Goal: Task Accomplishment & Management: Complete application form

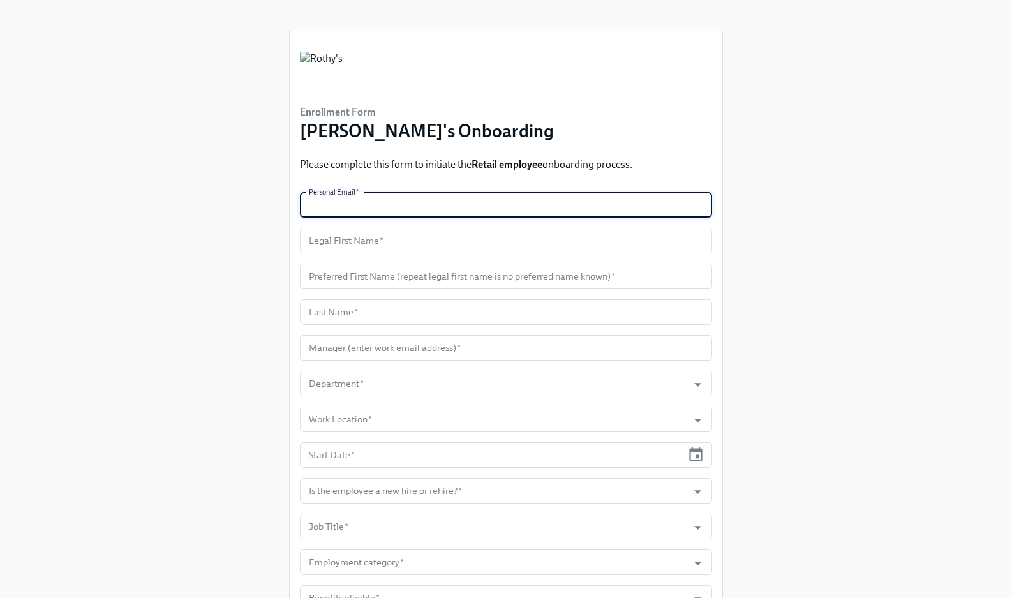
click at [496, 198] on input "text" at bounding box center [506, 205] width 412 height 26
paste input "meribethhastings@gmail.com"
type input "meribethhastings@gmail.com"
click at [460, 243] on input "text" at bounding box center [506, 241] width 412 height 26
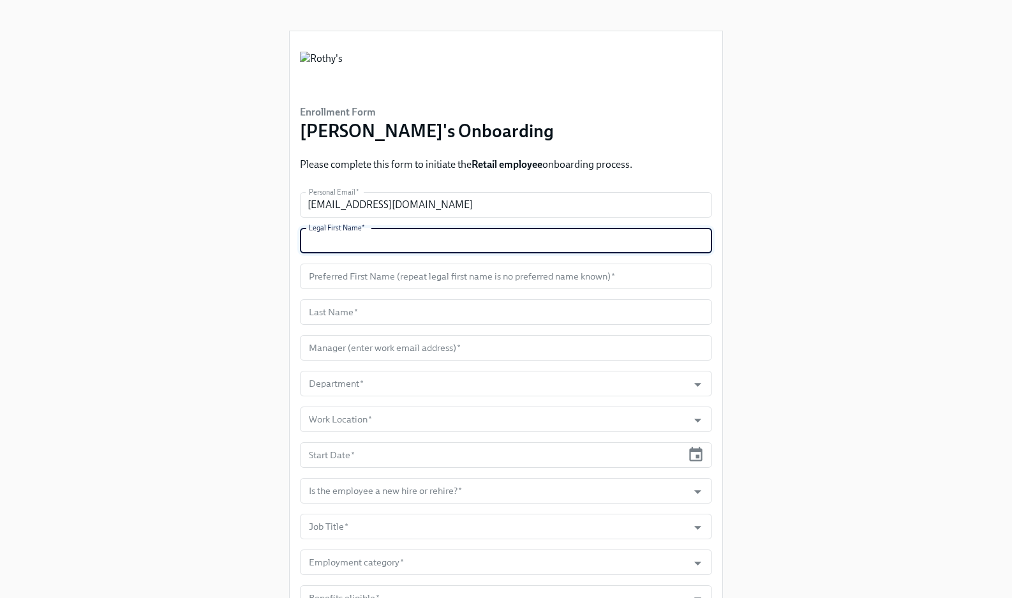
paste input "Meribeth"
type input "Meribeth"
click at [462, 270] on input "text" at bounding box center [506, 277] width 412 height 26
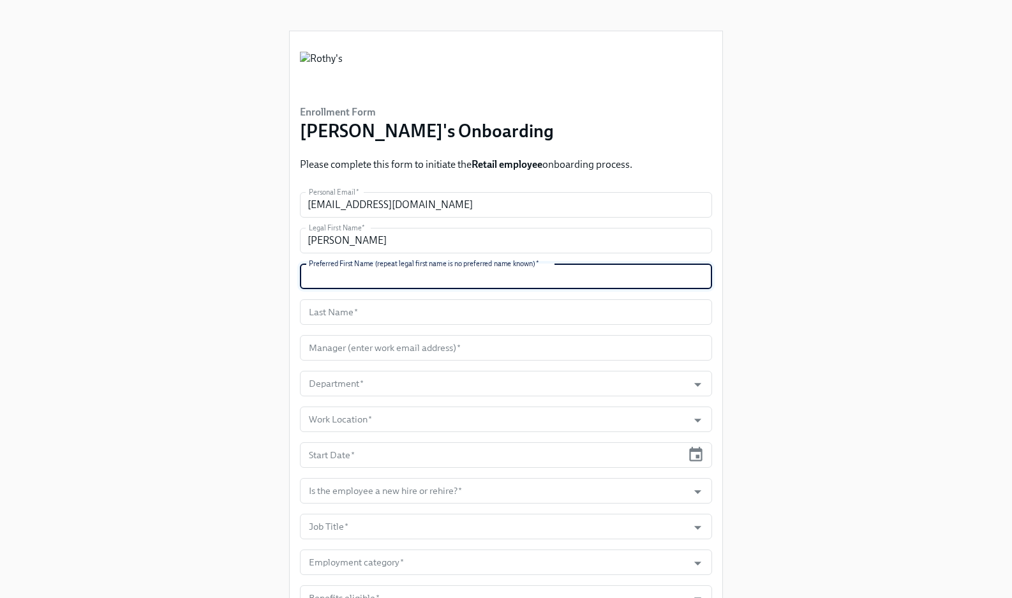
paste input "Meribeth"
type input "Meribeth"
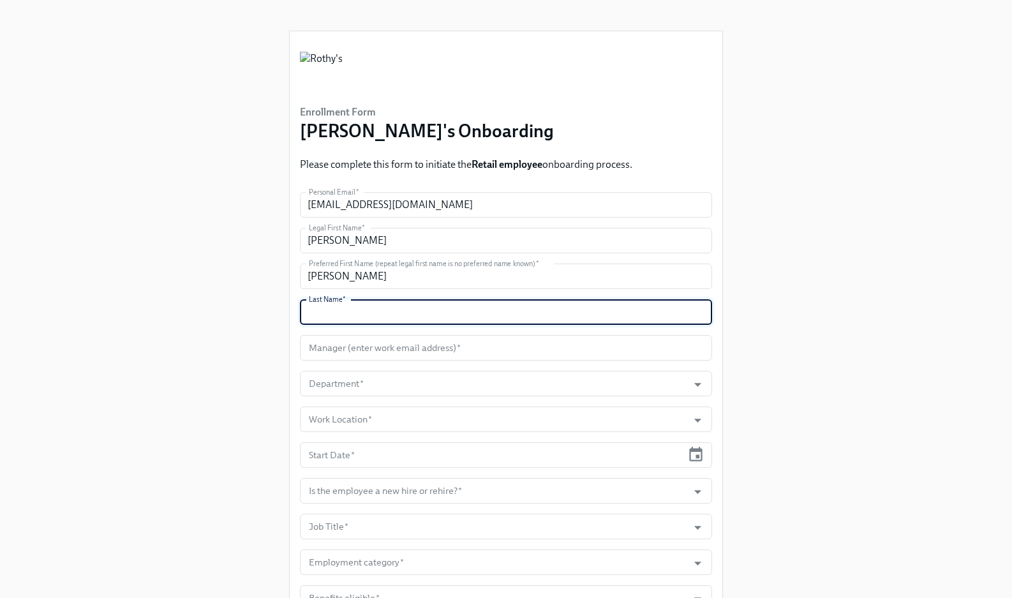
click at [435, 314] on input "text" at bounding box center [506, 312] width 412 height 26
paste input "Hastings"
type input "Hastings"
click at [516, 347] on input "text" at bounding box center [506, 348] width 412 height 26
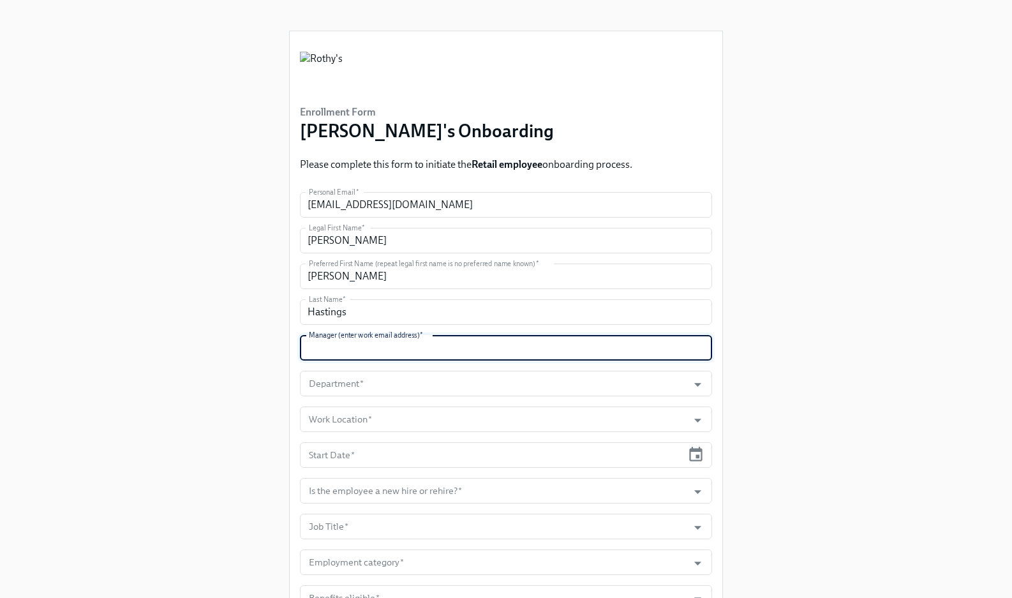
paste input "sesparza@rothys.com"
type input "sesparza@rothys.com"
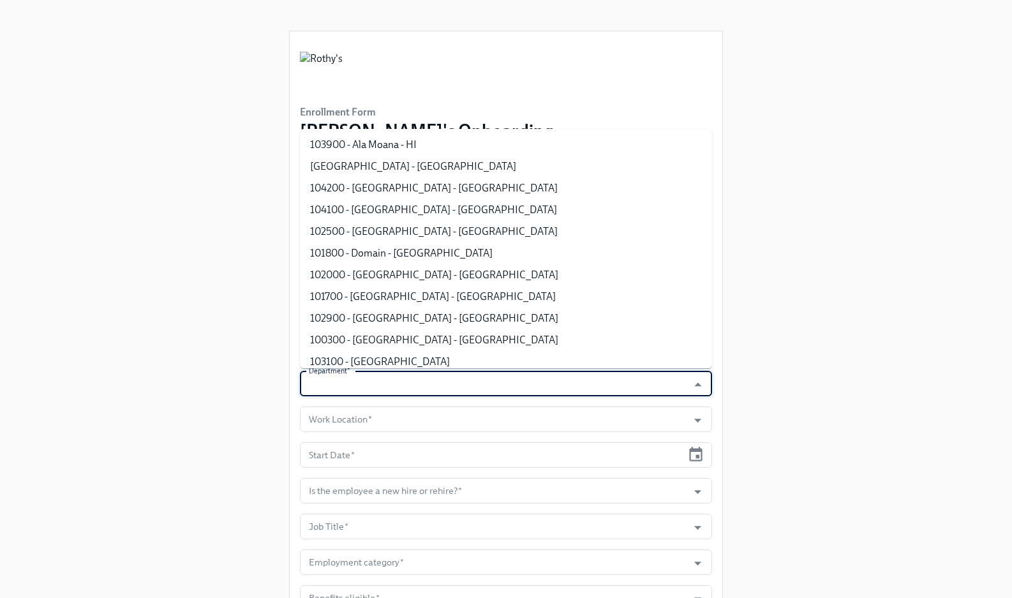
click at [517, 382] on input "Department   *" at bounding box center [493, 384] width 375 height 26
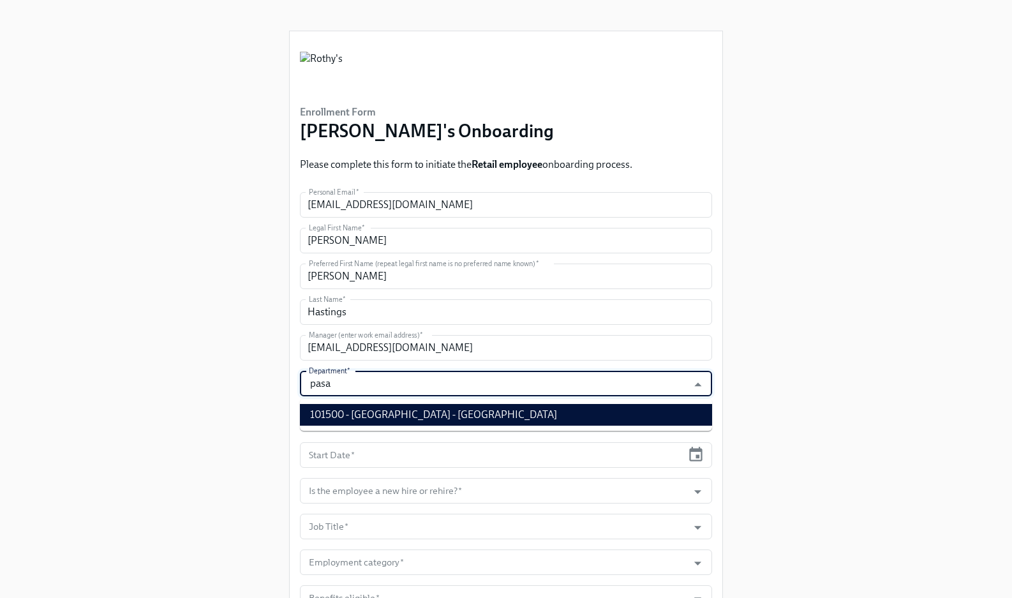
click at [577, 419] on li "101500 - Pasadena - CA" at bounding box center [506, 415] width 412 height 22
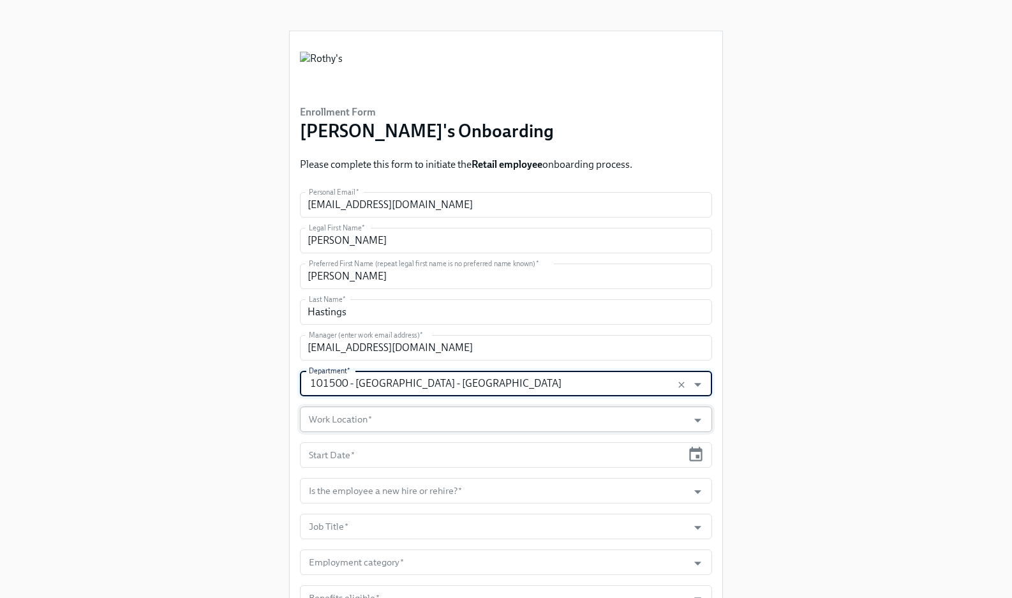
type input "101500 - Pasadena - CA"
click at [551, 423] on input "Work Location   *" at bounding box center [493, 420] width 375 height 26
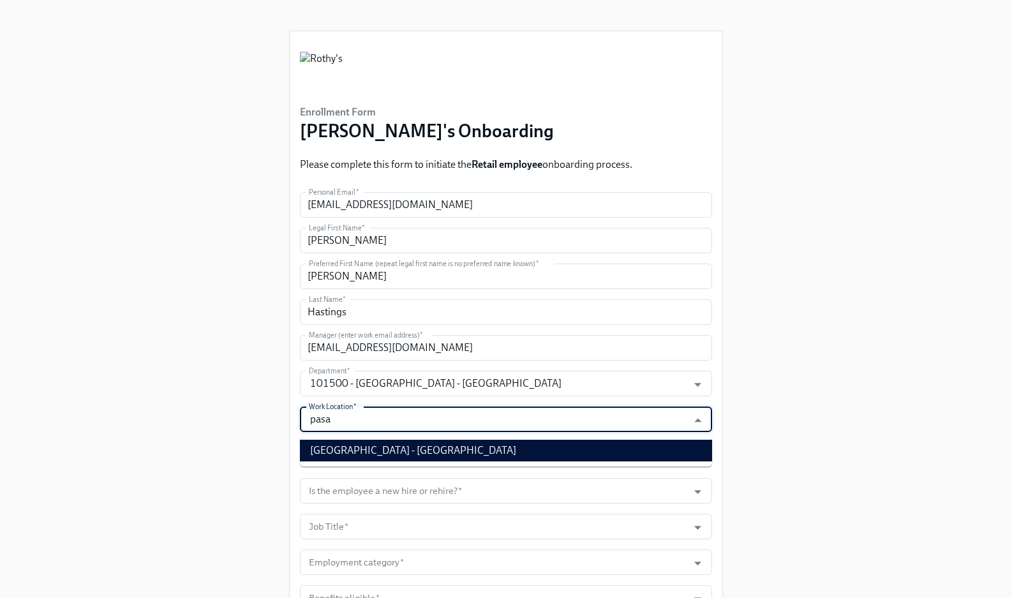
click at [531, 449] on li "Pasadena Store - CA" at bounding box center [506, 451] width 412 height 22
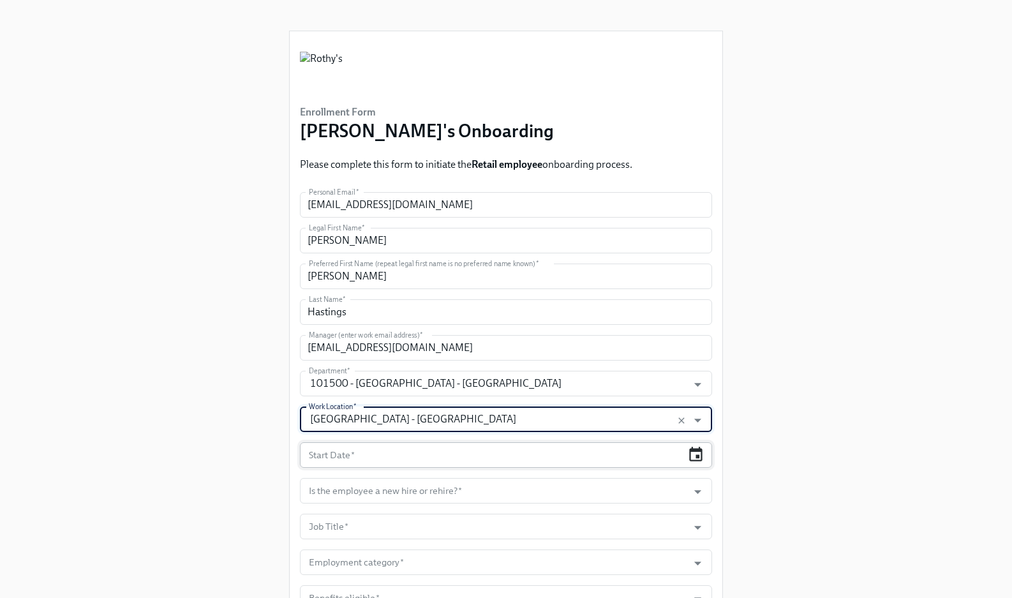
type input "Pasadena Store - CA"
click at [693, 455] on icon "button" at bounding box center [695, 454] width 17 height 17
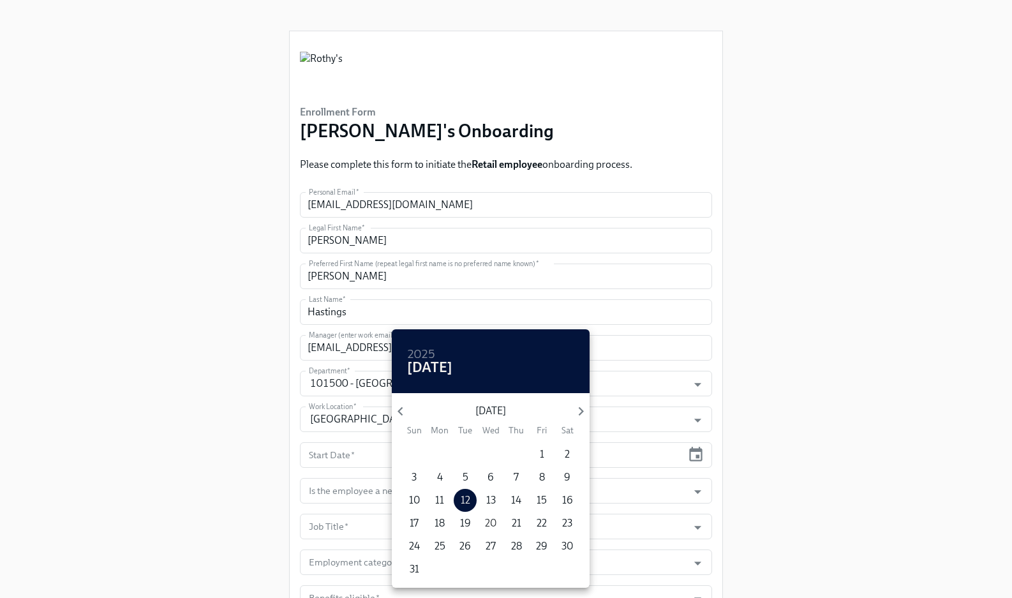
click at [490, 521] on p "20" at bounding box center [490, 523] width 11 height 14
type input "08/20/2025"
click at [745, 489] on div at bounding box center [506, 299] width 1012 height 598
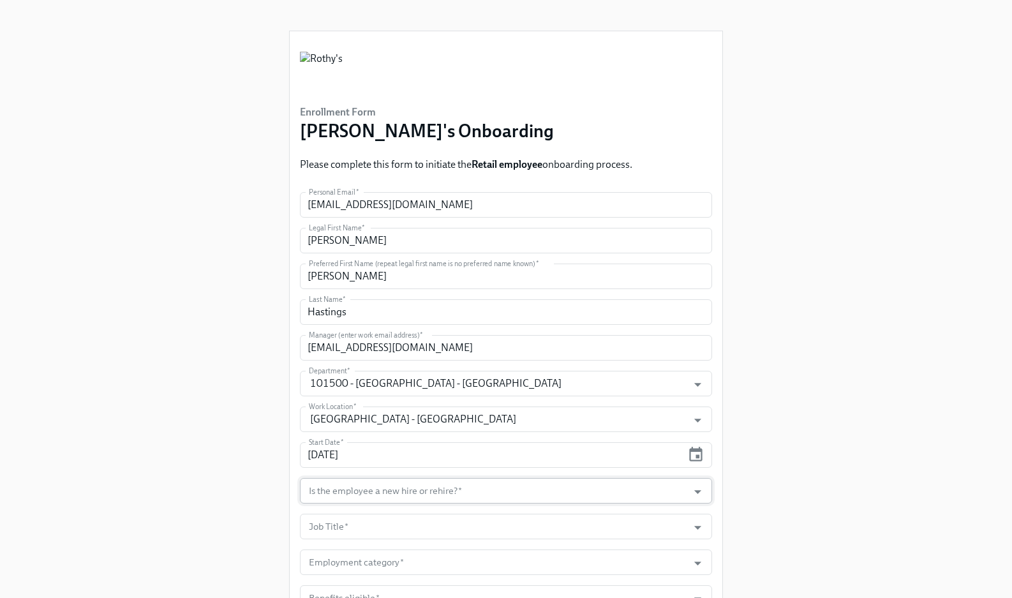
click at [607, 490] on input "Is the employee a new hire or rehire?   *" at bounding box center [493, 491] width 375 height 26
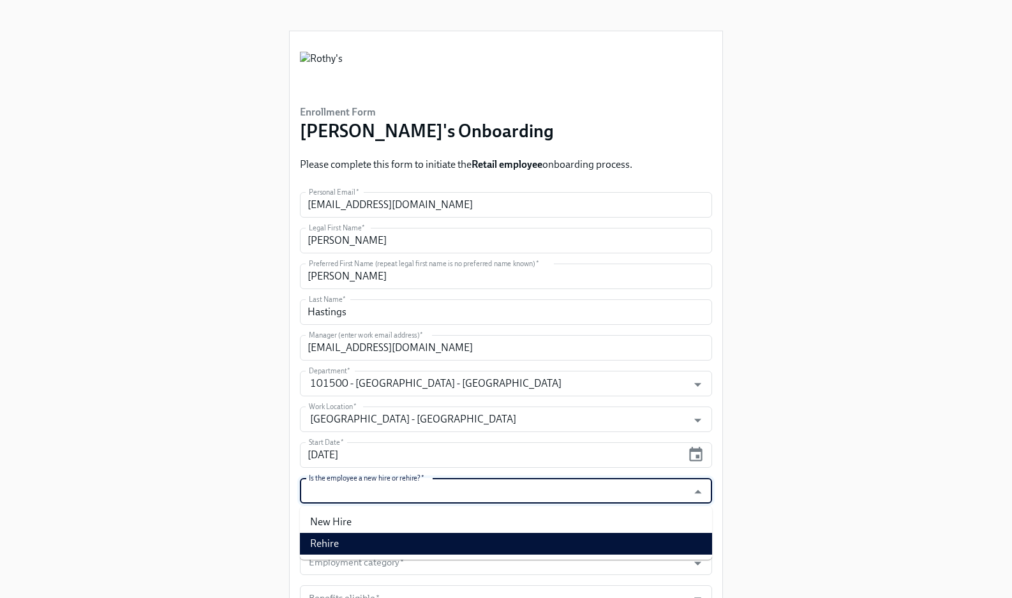
drag, startPoint x: 583, startPoint y: 537, endPoint x: 610, endPoint y: 523, distance: 30.8
click at [583, 537] on li "Rehire" at bounding box center [506, 544] width 412 height 22
type input "Rehire"
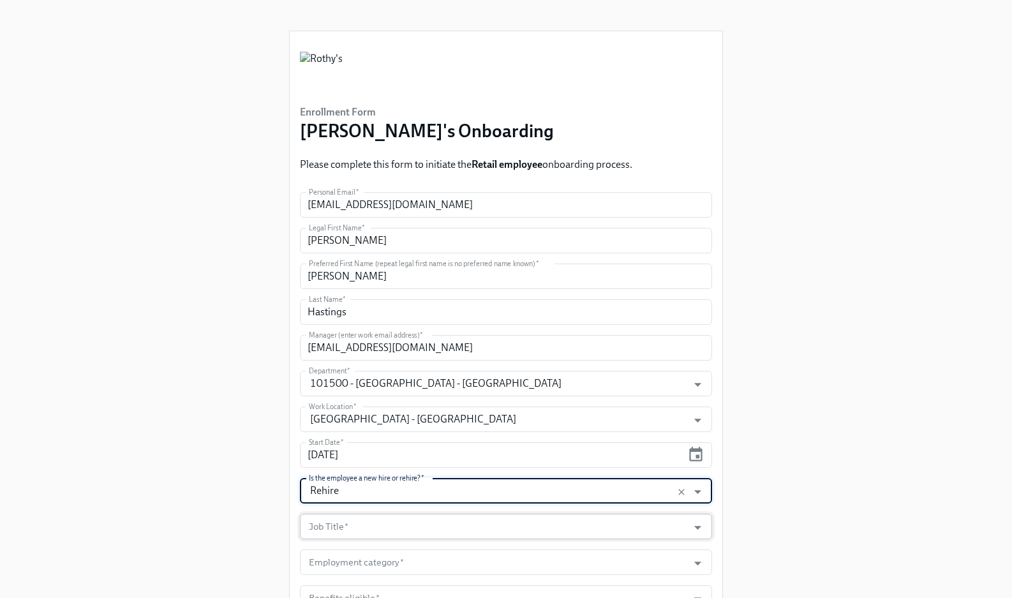
scroll to position [100, 0]
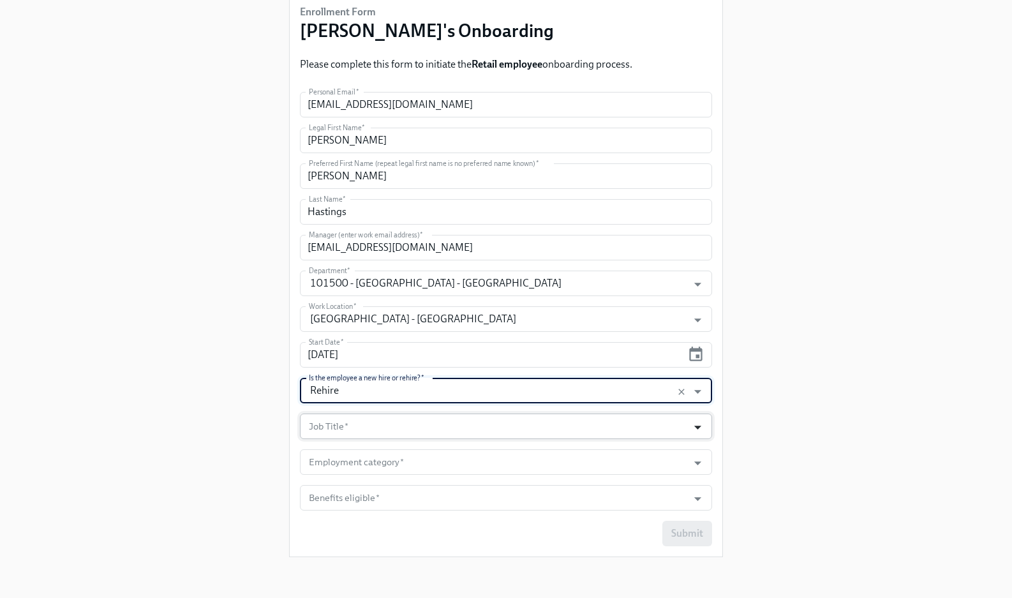
click at [691, 428] on icon "Open" at bounding box center [697, 427] width 17 height 17
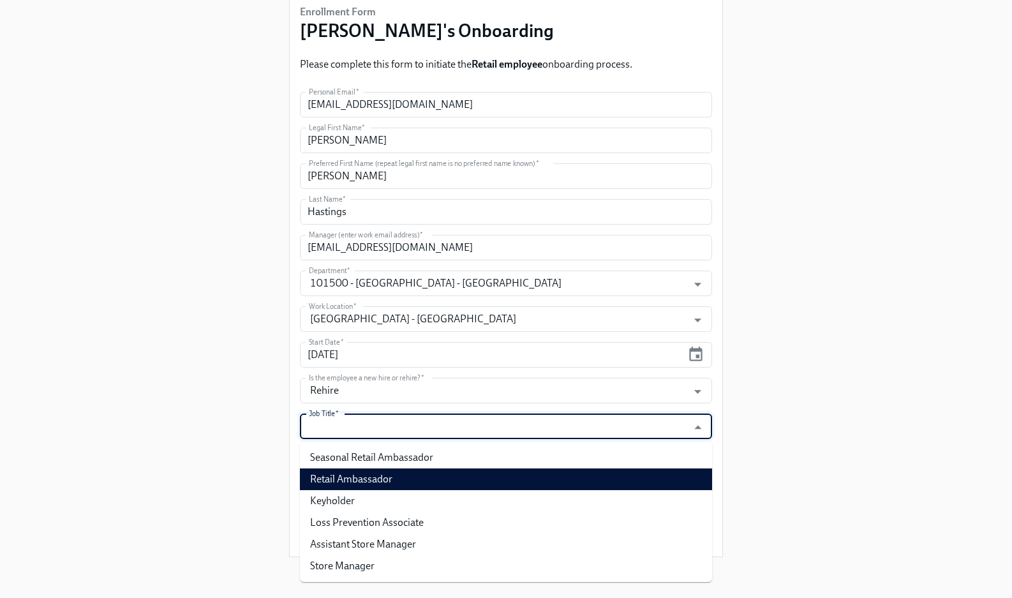
click at [647, 483] on li "Retail Ambassador" at bounding box center [506, 479] width 412 height 22
type input "Retail Ambassador"
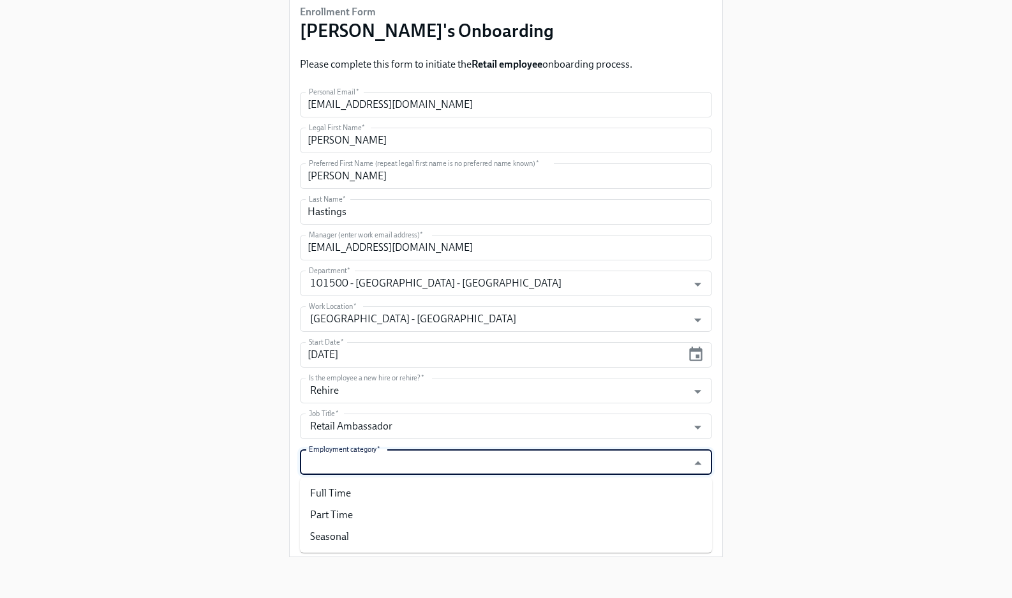
click at [541, 457] on input "Employment category   *" at bounding box center [493, 462] width 375 height 26
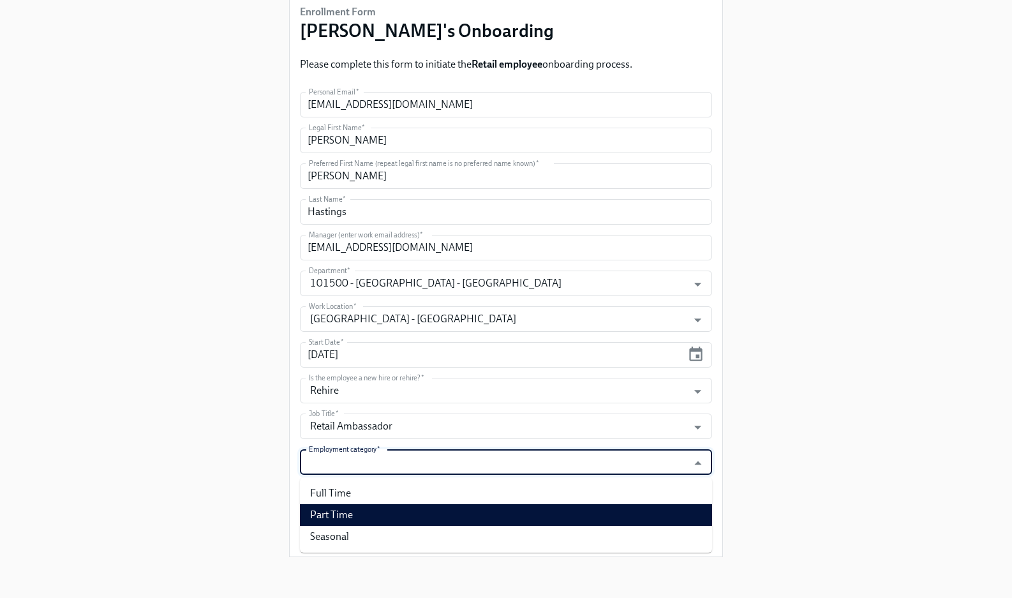
drag, startPoint x: 532, startPoint y: 511, endPoint x: 528, endPoint y: 504, distance: 8.6
click at [533, 511] on li "Part Time" at bounding box center [506, 515] width 412 height 22
type input "Part Time"
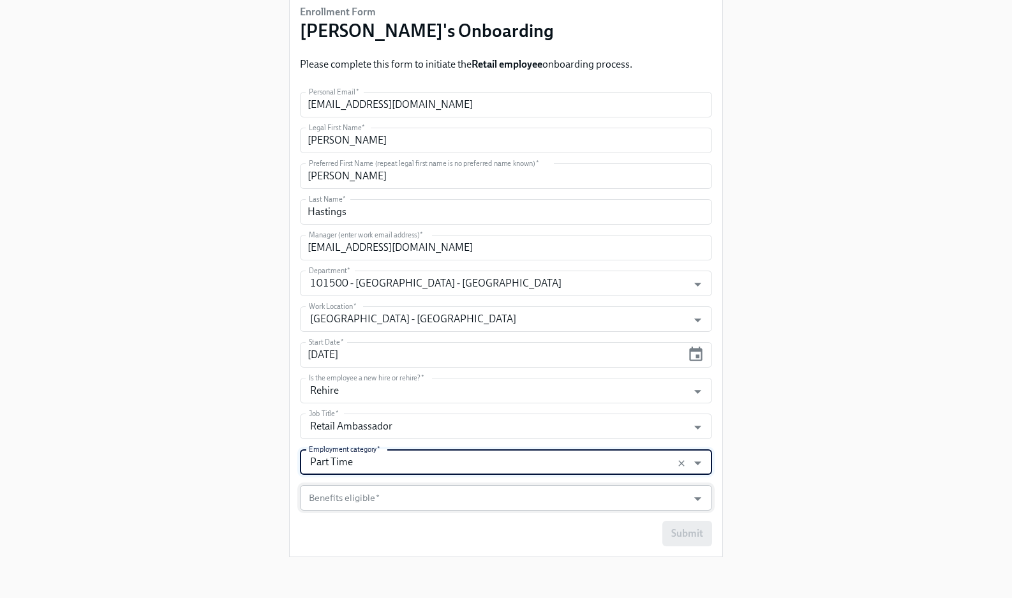
click at [523, 494] on input "Benefits eligible   *" at bounding box center [493, 498] width 375 height 26
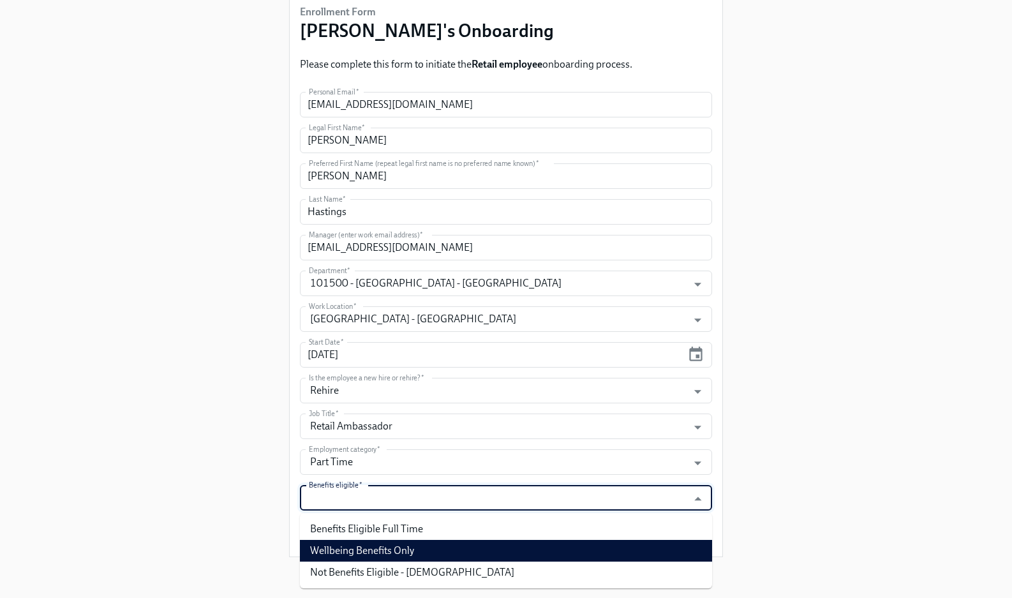
click at [507, 543] on li "Wellbeing Benefits Only" at bounding box center [506, 551] width 412 height 22
type input "Wellbeing Benefits Only"
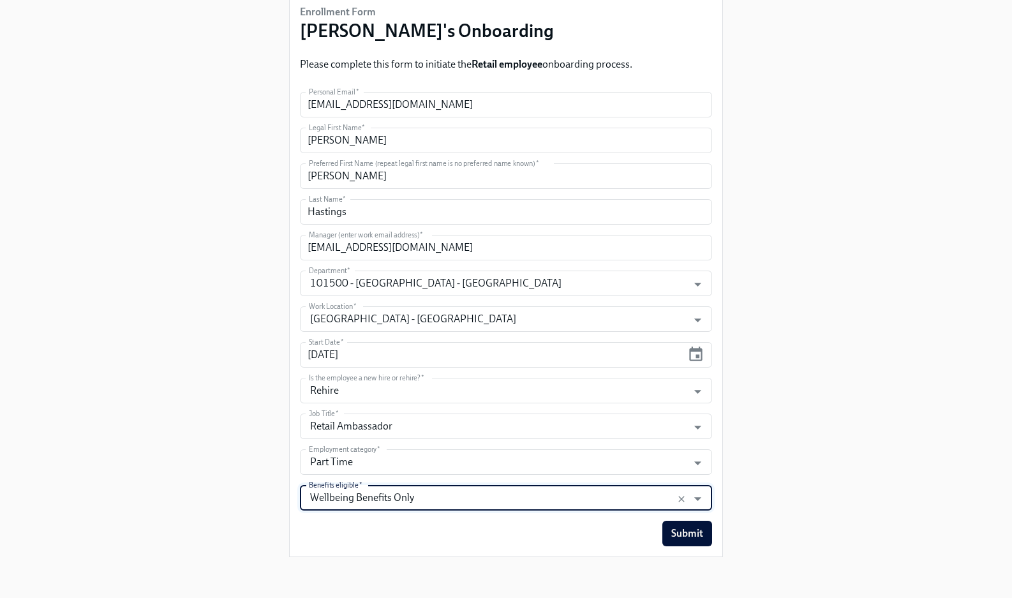
click at [991, 146] on div "Enrollment Form Rothy's Onboarding Please complete this form to initiate the Re…" at bounding box center [505, 234] width 971 height 668
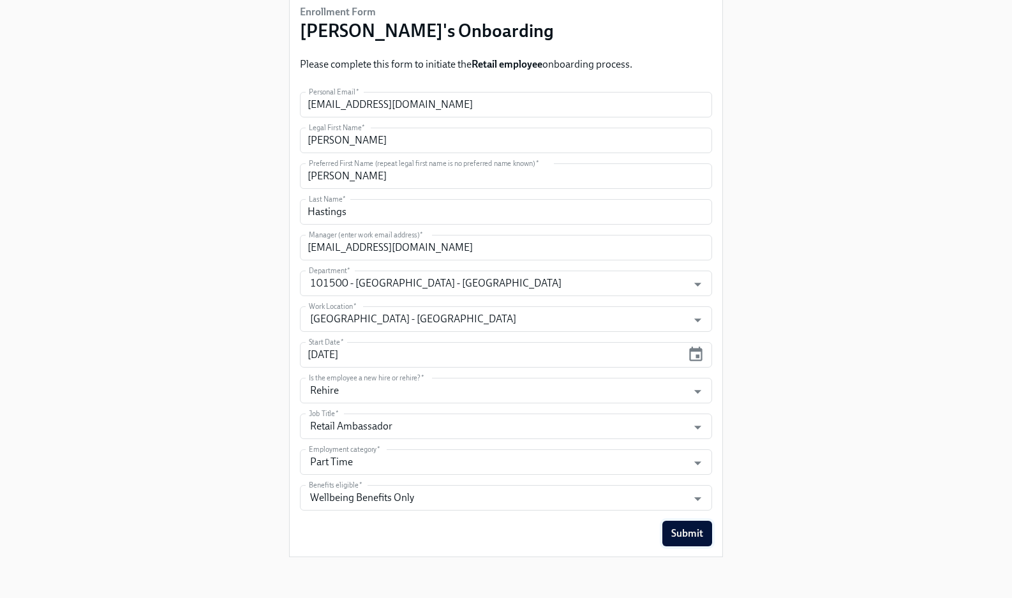
click at [696, 537] on span "Submit" at bounding box center [687, 533] width 32 height 13
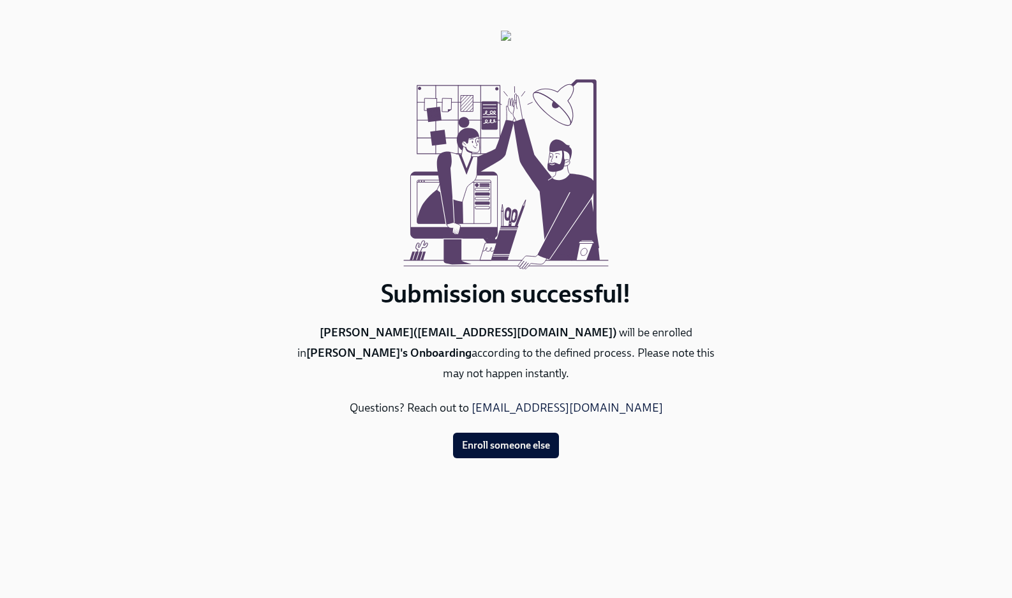
scroll to position [0, 0]
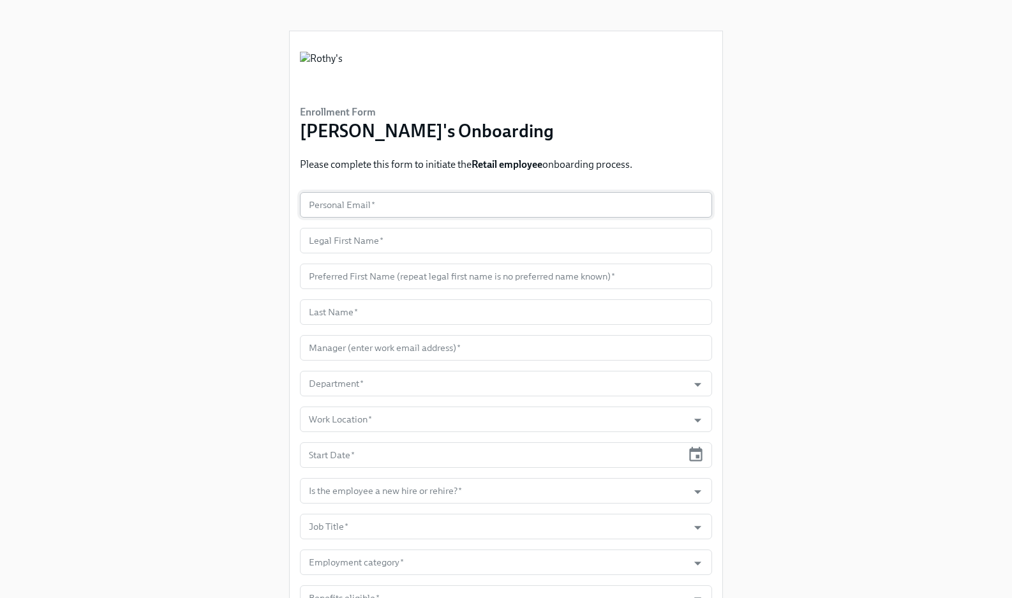
click at [456, 204] on input "text" at bounding box center [506, 205] width 412 height 26
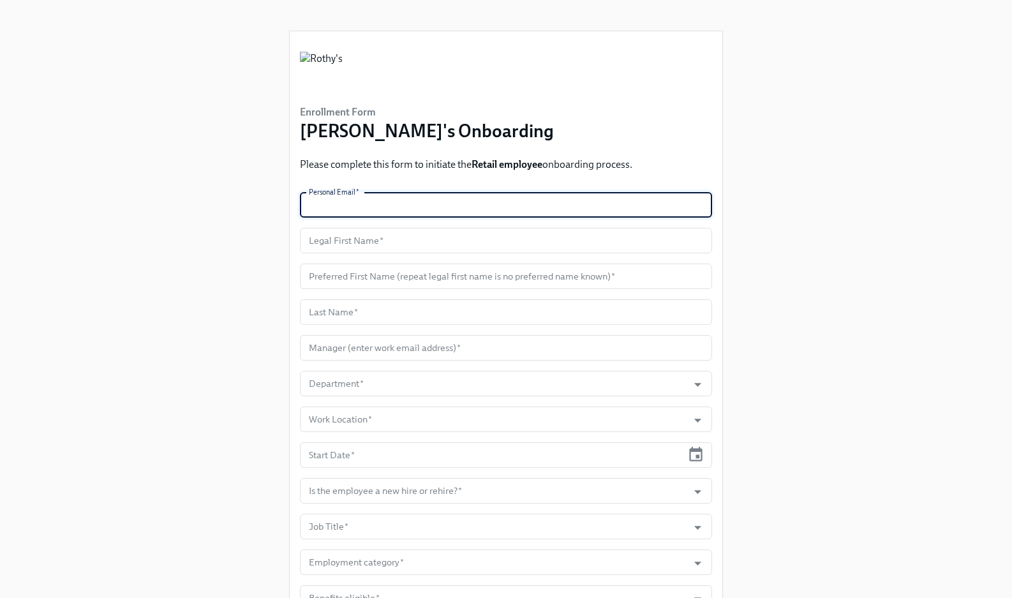
click at [456, 204] on input "text" at bounding box center [506, 205] width 412 height 26
paste input "brit.lancaster@yahoo.com"
type input "brit.lancaster@yahoo.com"
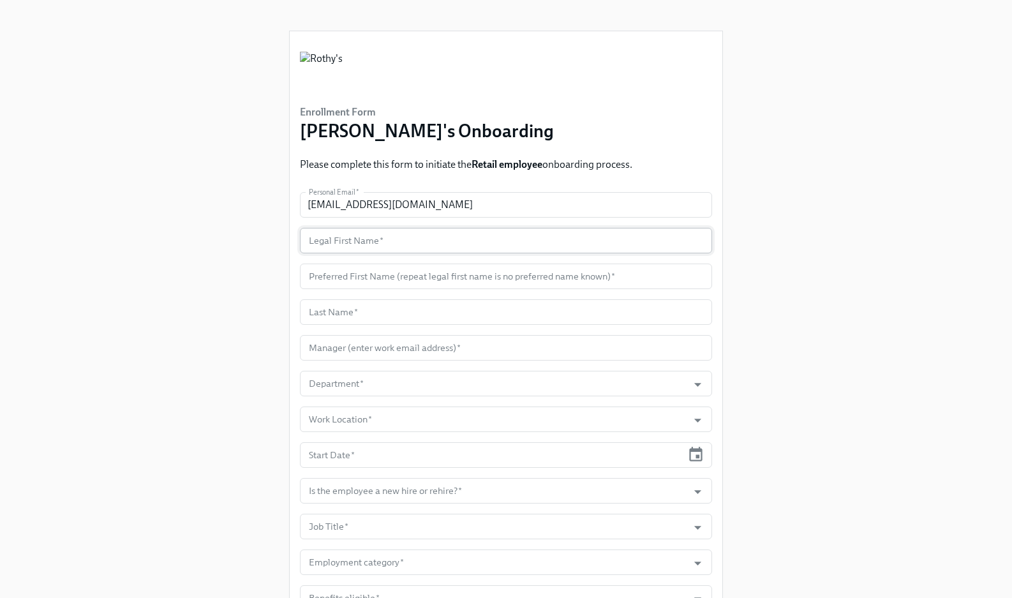
click at [513, 239] on input "text" at bounding box center [506, 241] width 412 height 26
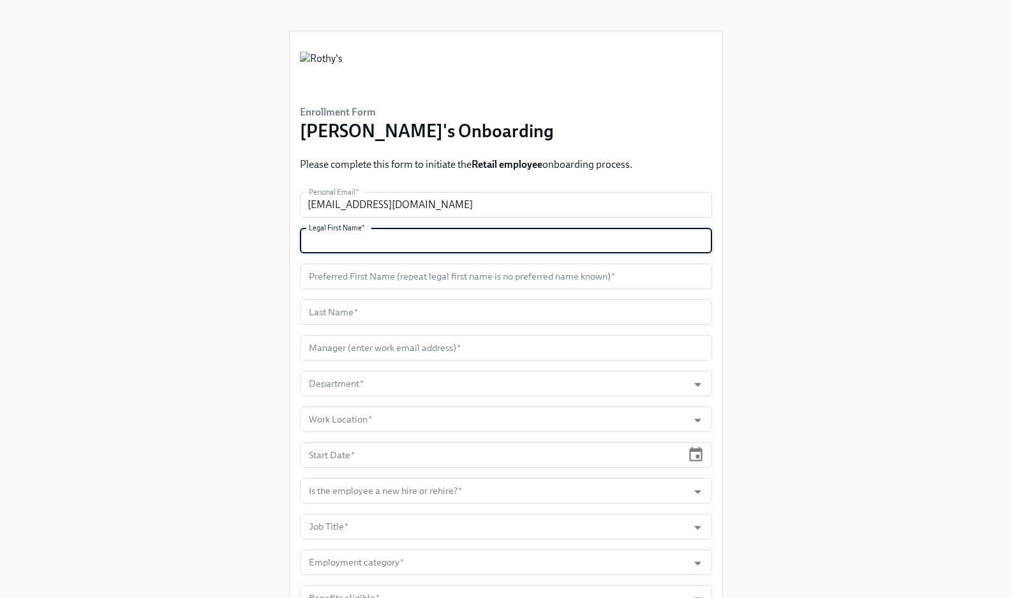
paste input "Brittany"
type input "Brittany"
click at [494, 274] on input "text" at bounding box center [506, 277] width 412 height 26
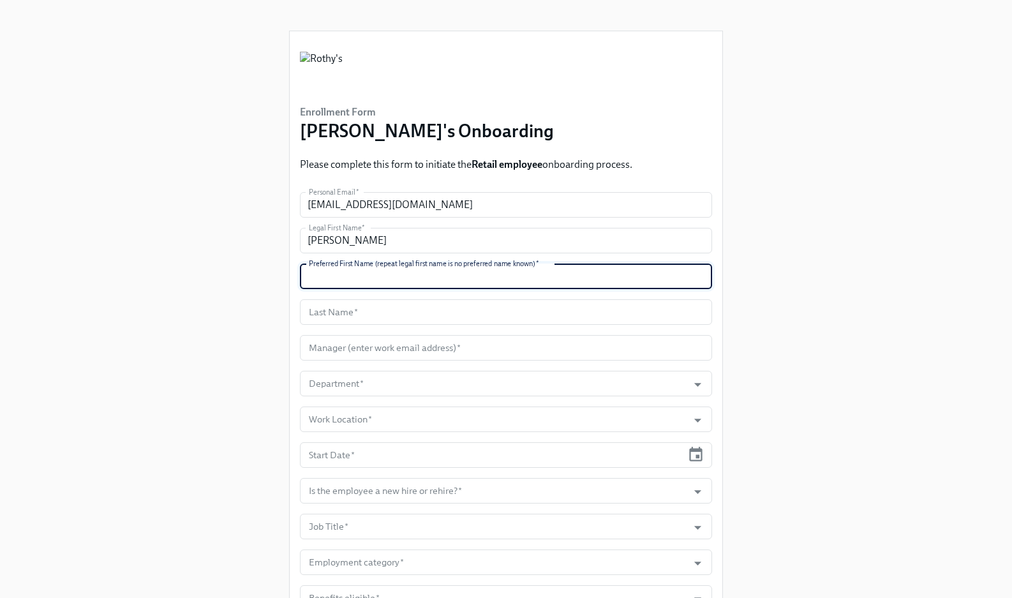
paste input "Brittany"
type input "Brittany"
click at [495, 311] on input "text" at bounding box center [506, 312] width 412 height 26
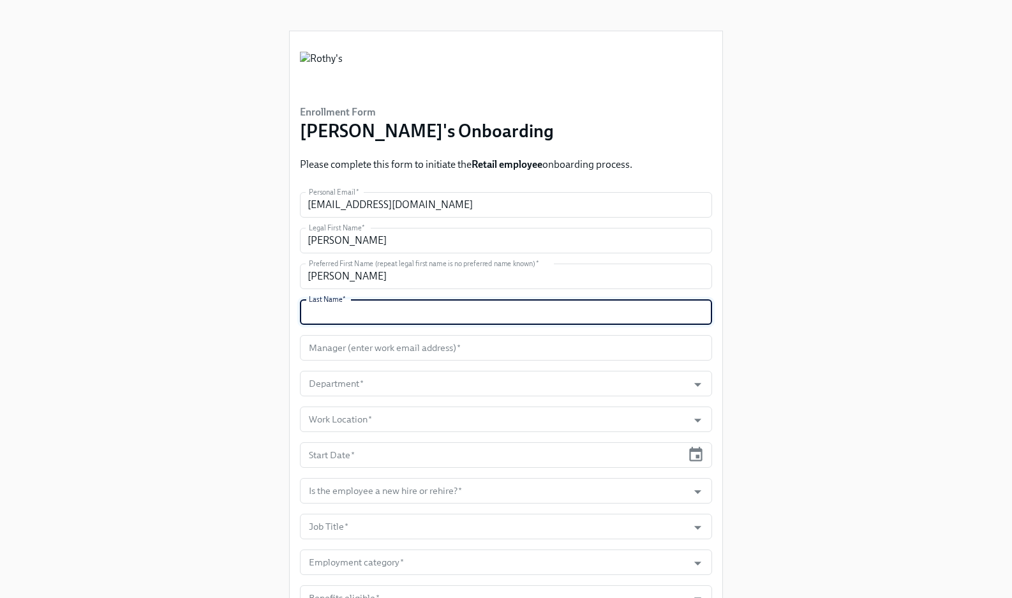
paste input "Lancaster"
type input "Lancaster"
click at [361, 351] on input "text" at bounding box center [506, 348] width 412 height 26
paste input "ravalos@rothys.com"
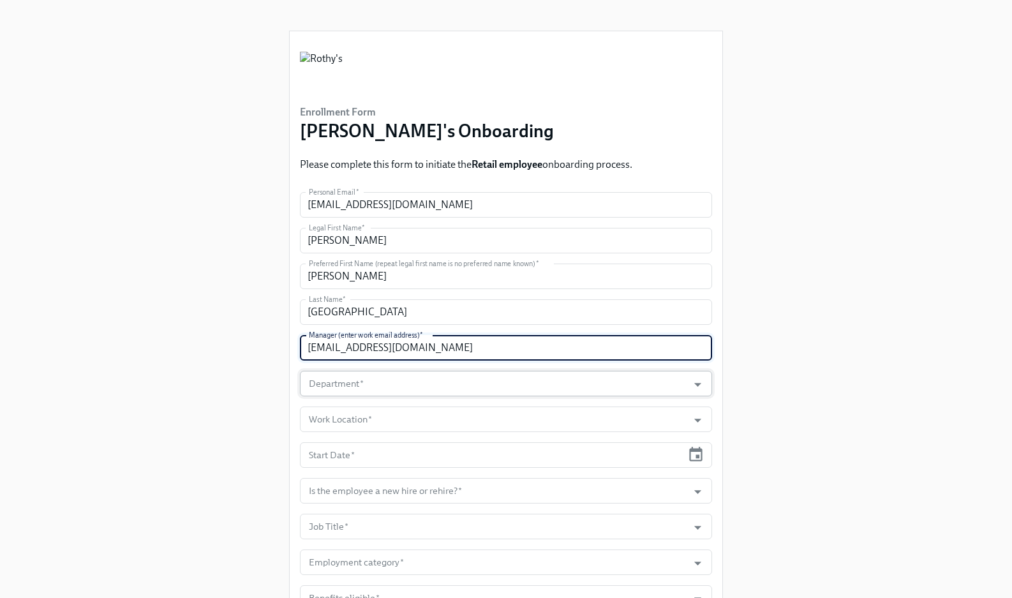
type input "ravalos@rothys.com"
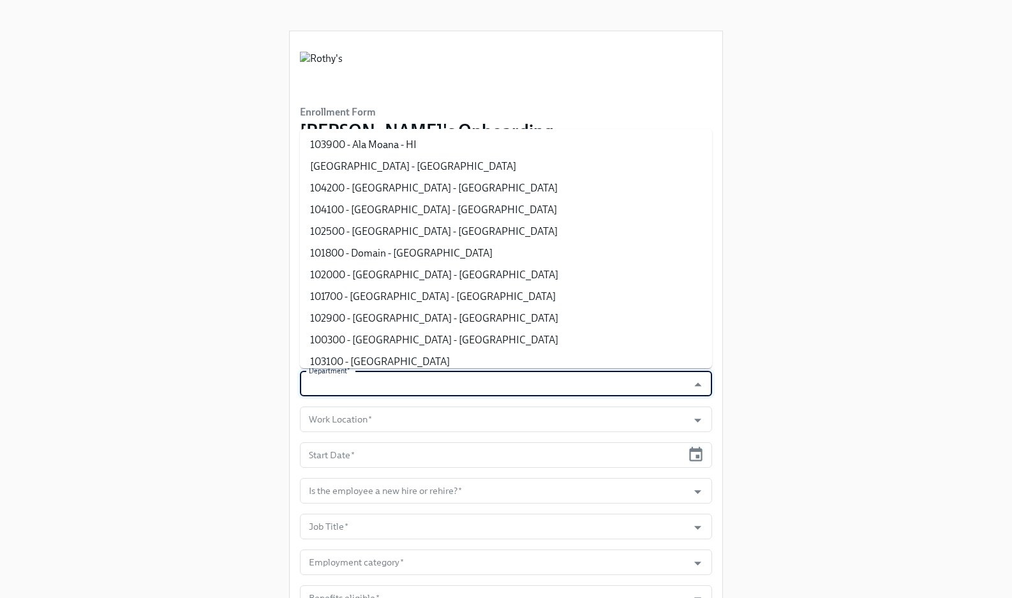
click at [381, 384] on input "Department   *" at bounding box center [493, 384] width 375 height 26
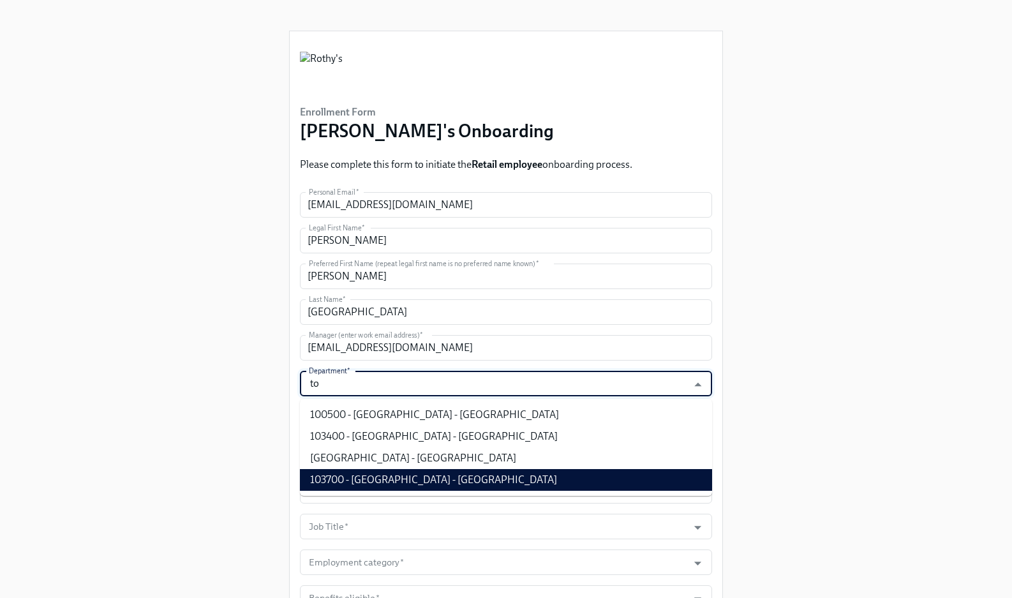
click at [427, 483] on li "103700 - Westfield Topanga - CA" at bounding box center [506, 480] width 412 height 22
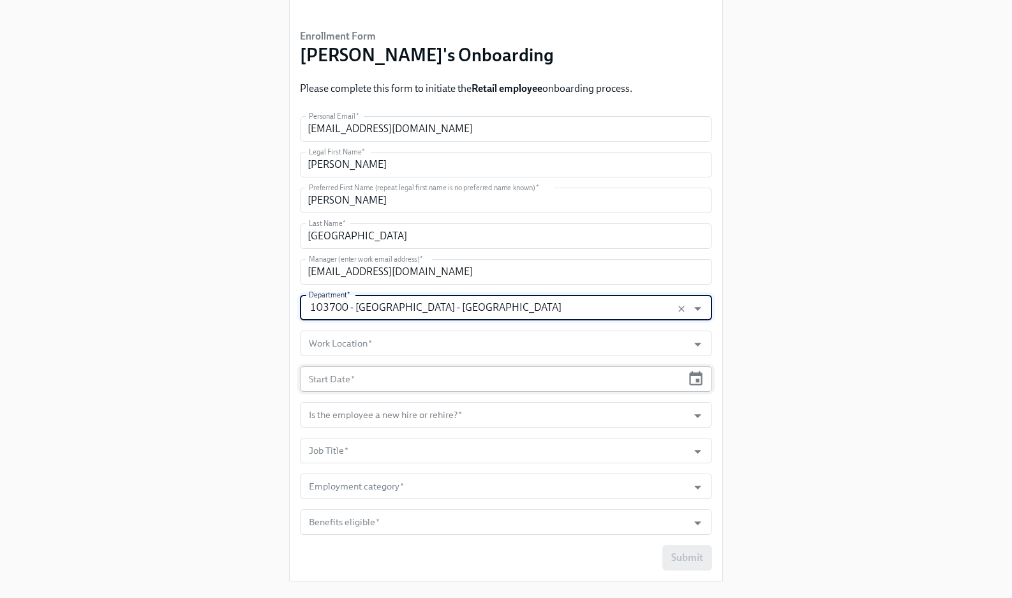
scroll to position [77, 0]
type input "103700 - Westfield Topanga - CA"
click at [461, 352] on input "Work Location   *" at bounding box center [493, 343] width 375 height 26
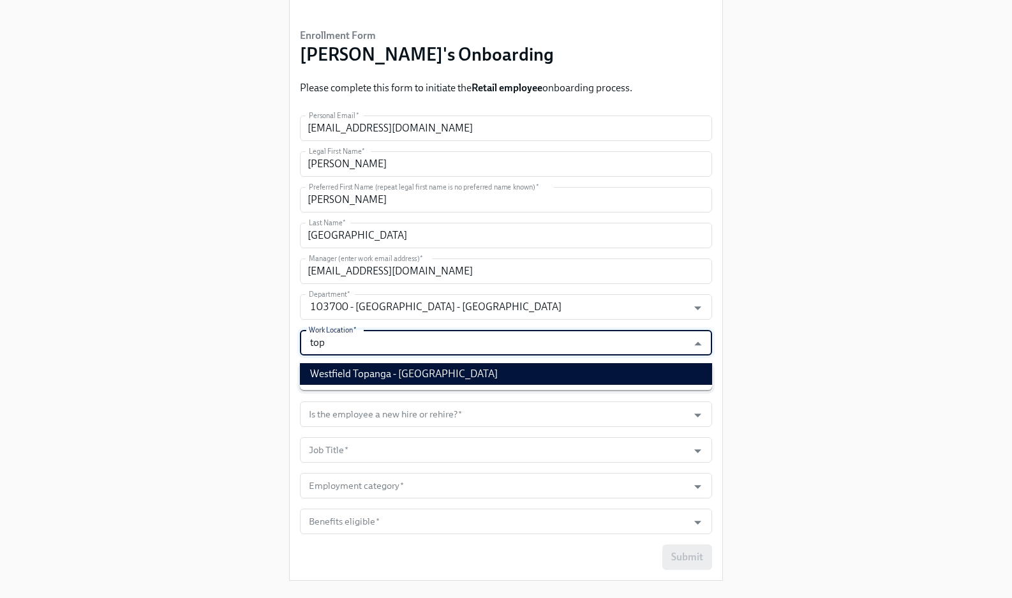
click at [473, 374] on li "Westfield Topanga - CA" at bounding box center [506, 374] width 412 height 22
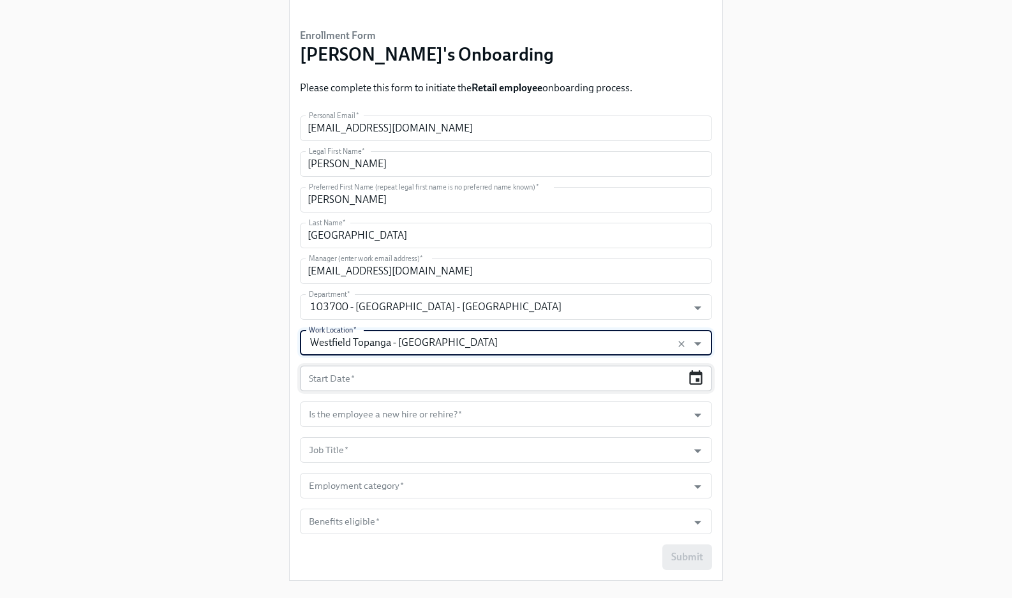
type input "Westfield Topanga - CA"
click at [698, 383] on icon "button" at bounding box center [695, 378] width 17 height 17
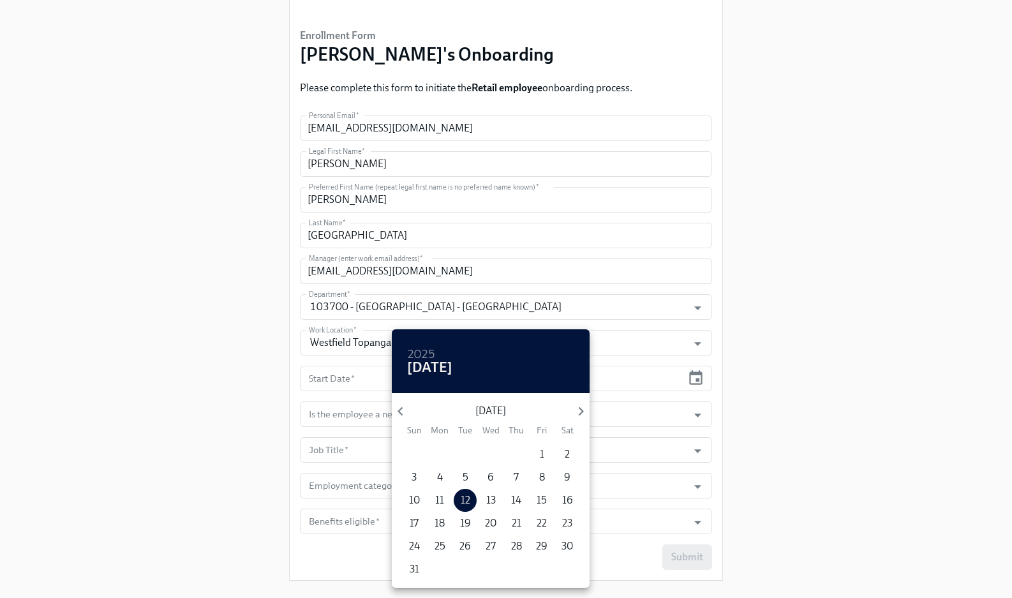
click at [567, 530] on p "23" at bounding box center [567, 523] width 10 height 14
type input "08/23/2025"
click at [756, 457] on div at bounding box center [506, 299] width 1012 height 598
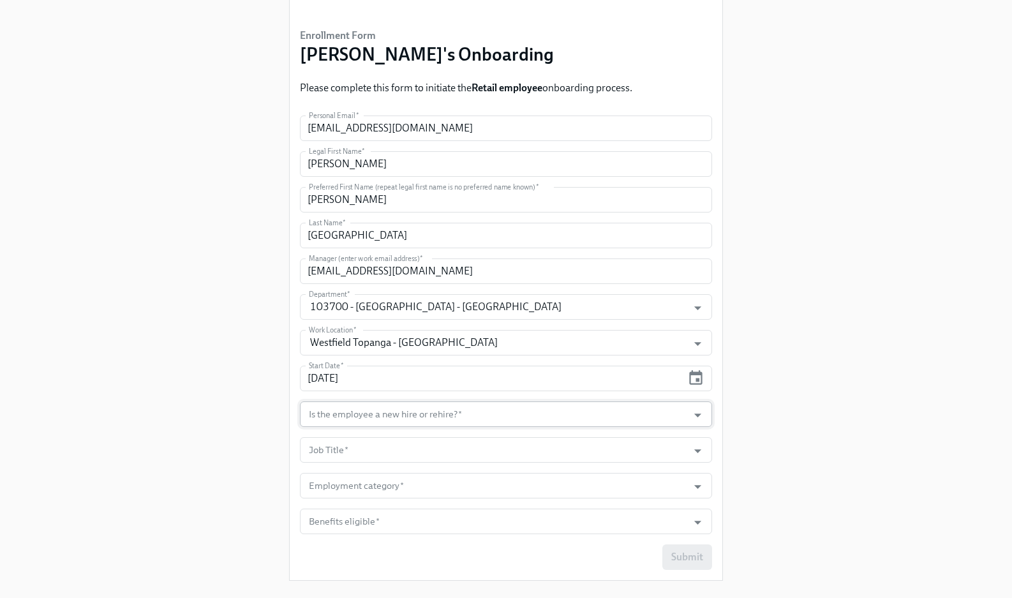
click at [670, 414] on input "Is the employee a new hire or rehire?   *" at bounding box center [493, 414] width 375 height 26
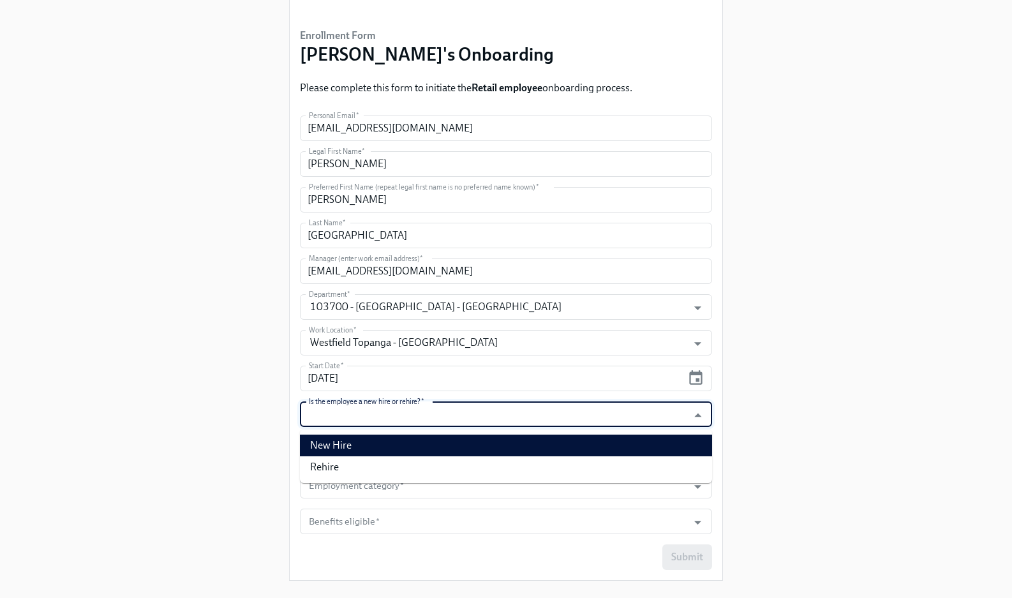
click at [649, 440] on li "New Hire" at bounding box center [506, 446] width 412 height 22
type input "New Hire"
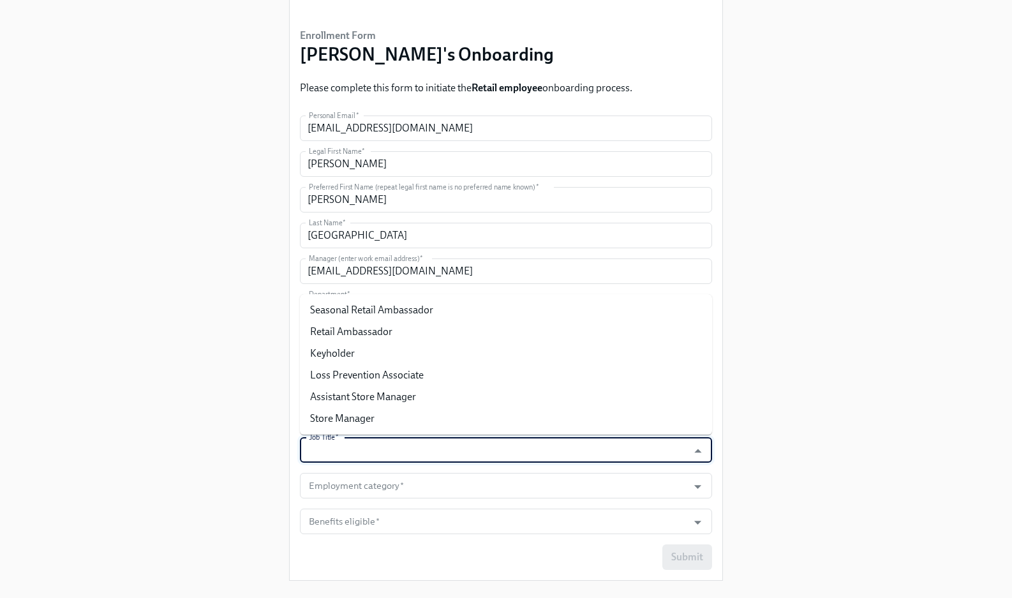
click at [631, 447] on input "Job Title   *" at bounding box center [493, 450] width 375 height 26
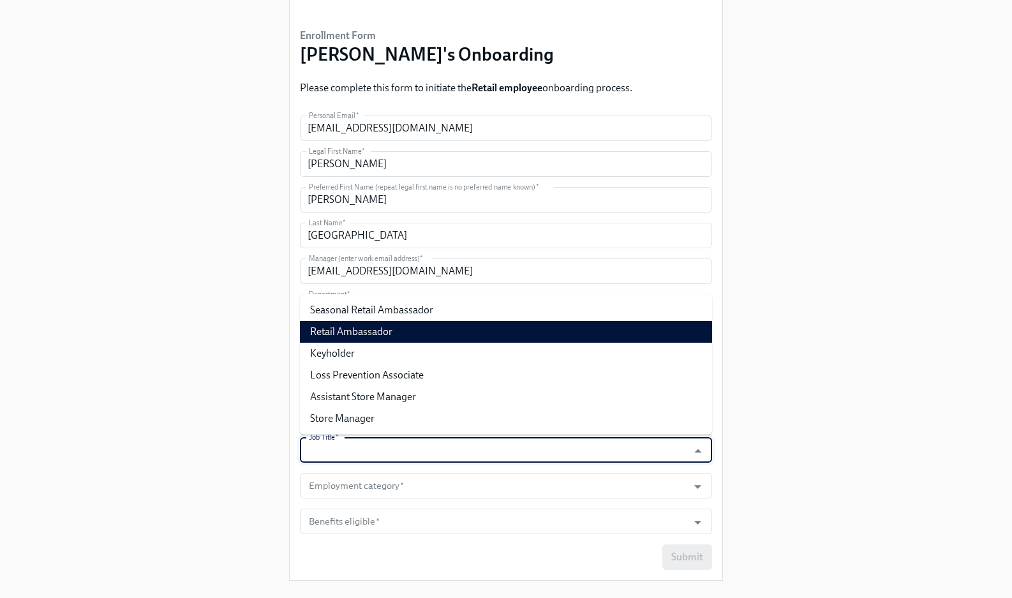
click at [636, 326] on li "Retail Ambassador" at bounding box center [506, 332] width 412 height 22
type input "Retail Ambassador"
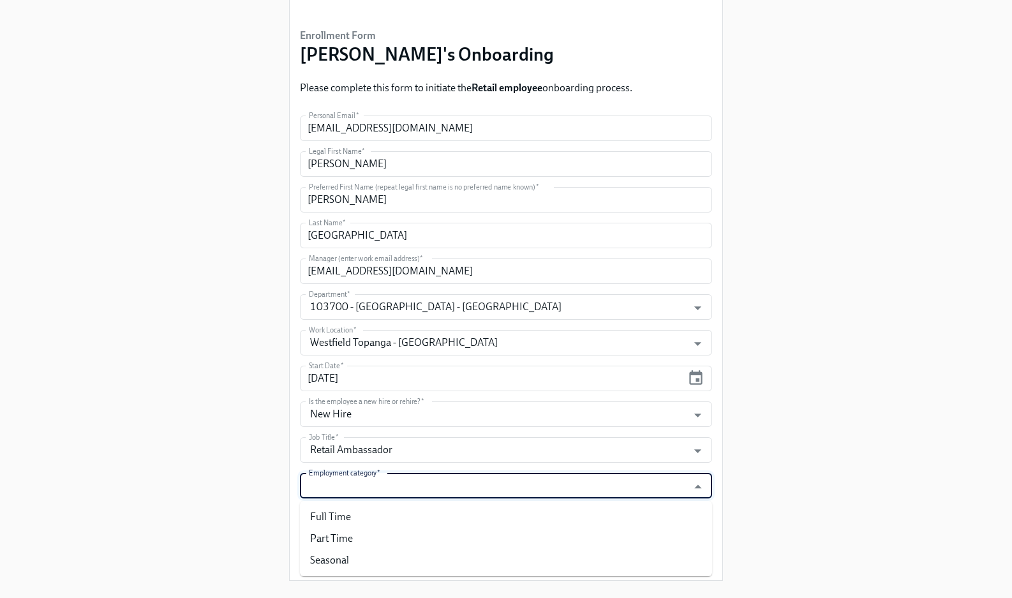
click at [668, 481] on input "Employment category   *" at bounding box center [493, 486] width 375 height 26
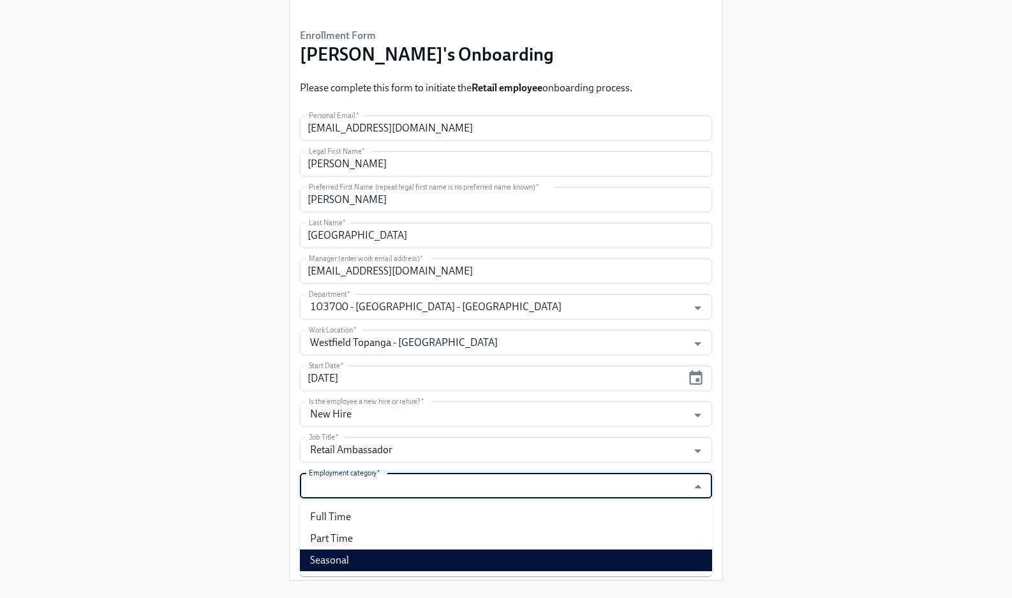
click at [660, 551] on li "Seasonal" at bounding box center [506, 561] width 412 height 22
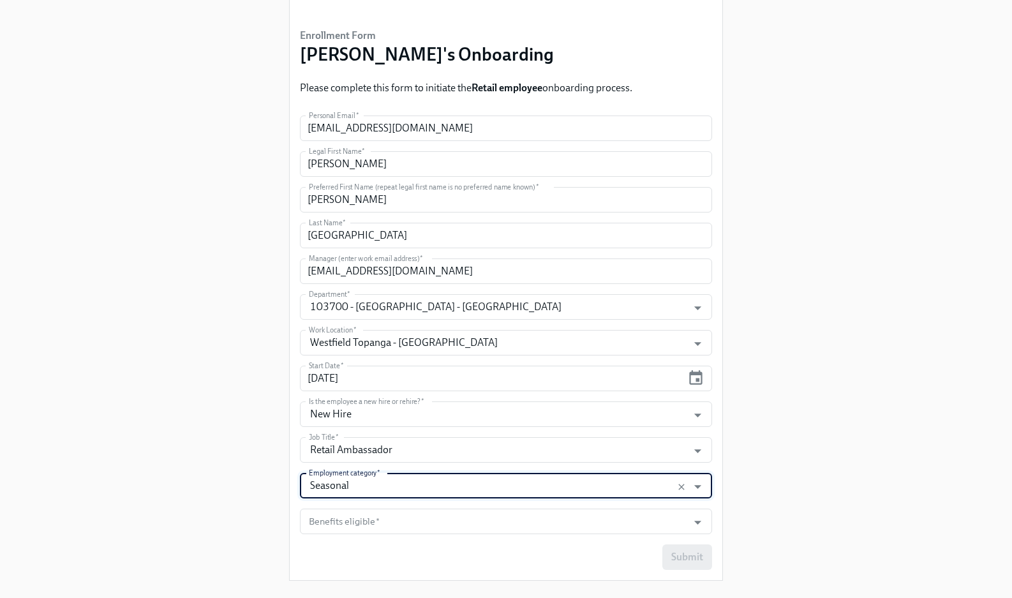
click at [650, 494] on input "Seasonal" at bounding box center [493, 486] width 375 height 26
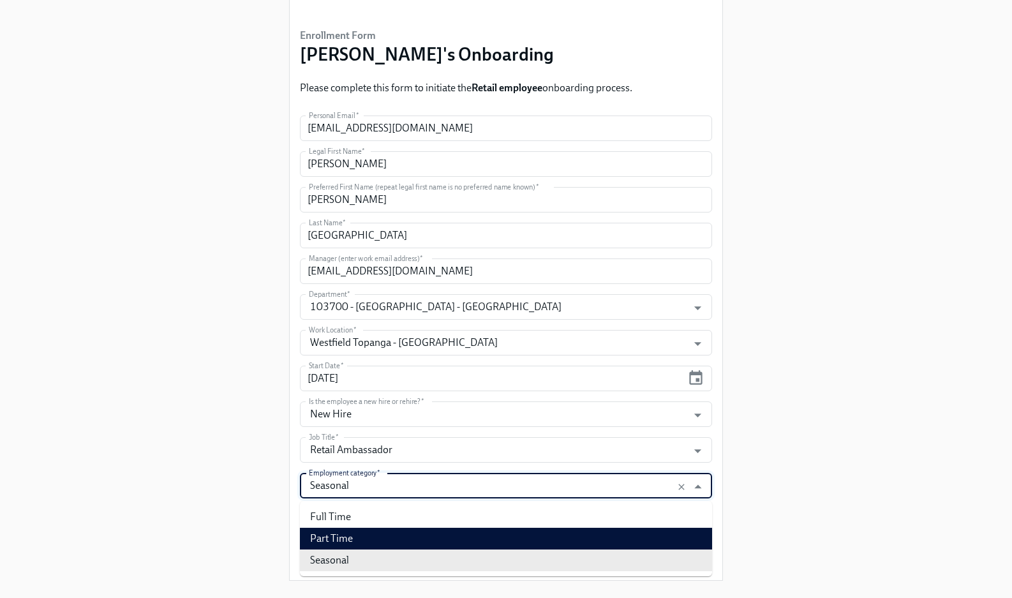
click at [555, 542] on li "Part Time" at bounding box center [506, 539] width 412 height 22
type input "Part Time"
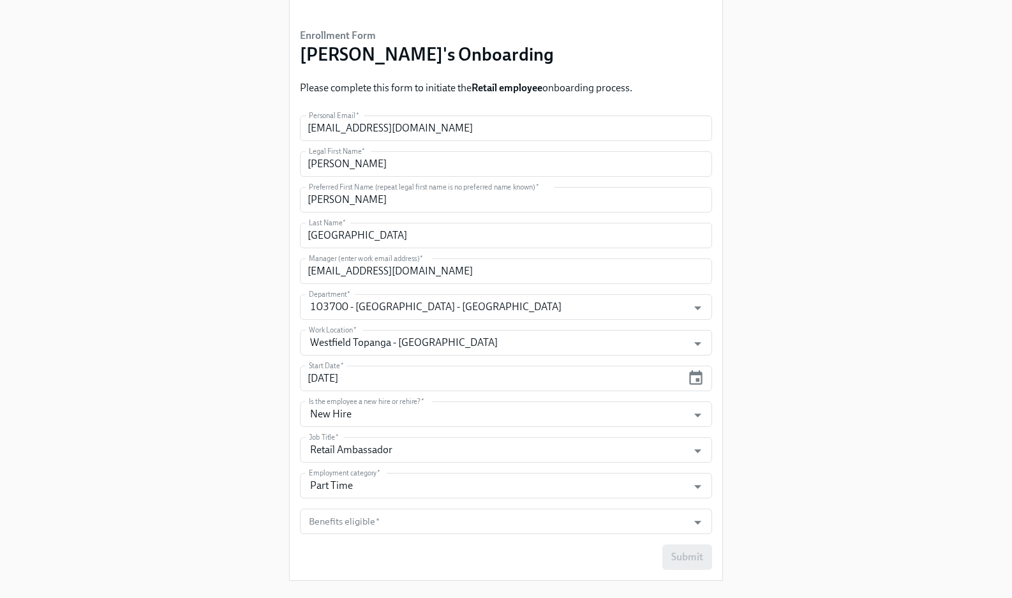
click at [550, 543] on form "Personal Email   * brit.lancaster@yahoo.com Personal Email * Legal First Name  …" at bounding box center [506, 343] width 412 height 454
click at [557, 528] on input "Benefits eligible   *" at bounding box center [493, 522] width 375 height 26
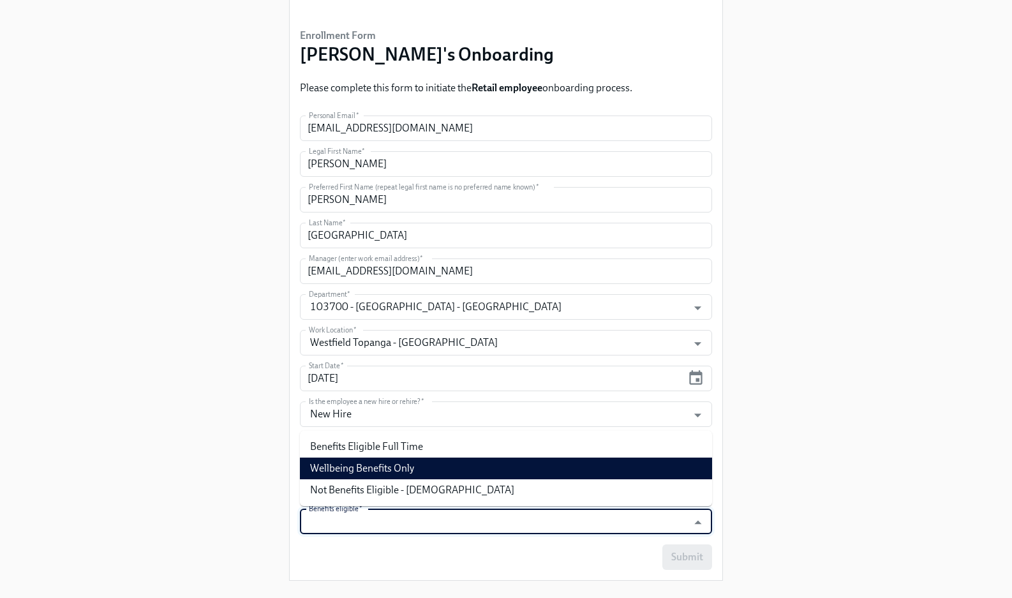
click at [560, 475] on li "Wellbeing Benefits Only" at bounding box center [506, 469] width 412 height 22
type input "Wellbeing Benefits Only"
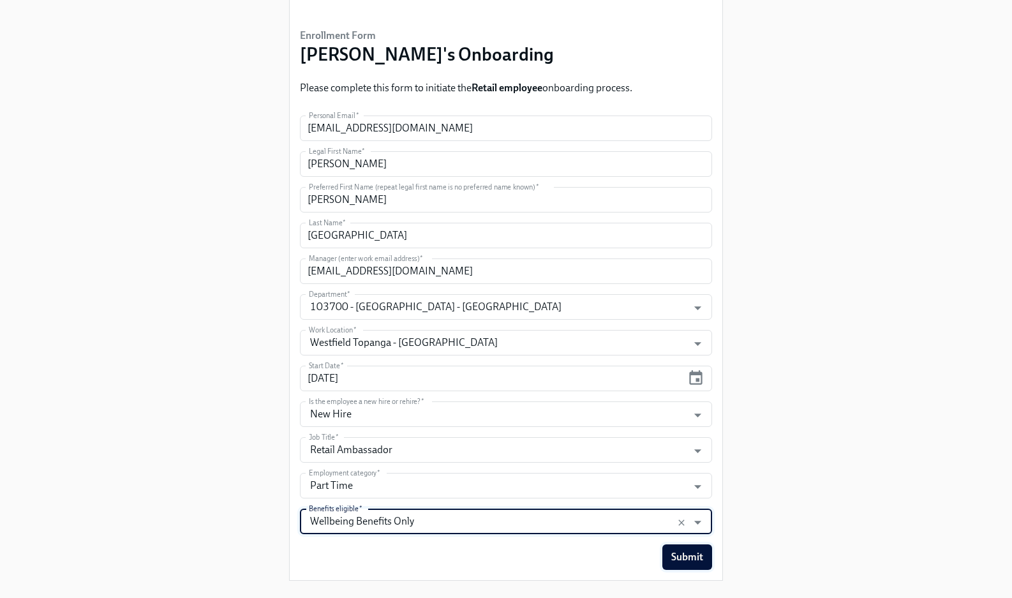
click at [696, 564] on button "Submit" at bounding box center [687, 557] width 50 height 26
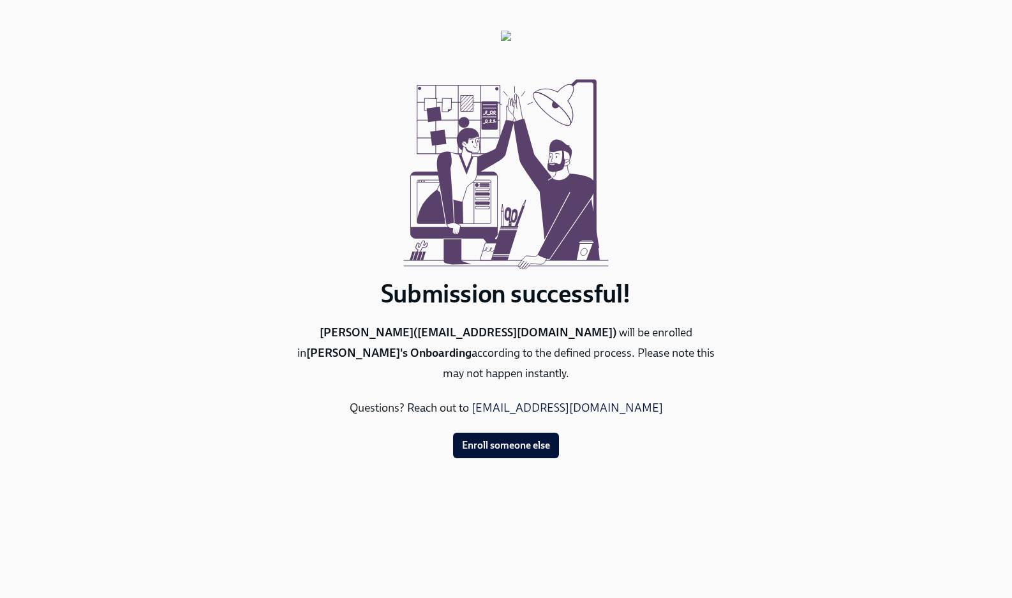
scroll to position [0, 0]
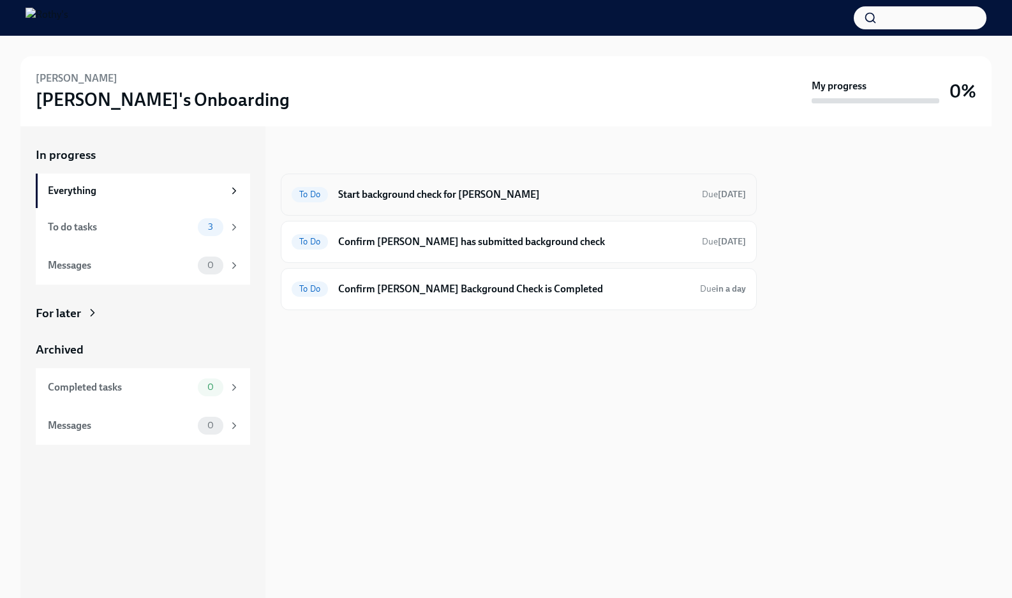
click at [449, 210] on div "To Do Start background check for Meribeth Hastings Due 11 days ago" at bounding box center [519, 195] width 476 height 42
click at [448, 200] on h6 "Start background check for Meribeth Hastings" at bounding box center [515, 195] width 354 height 14
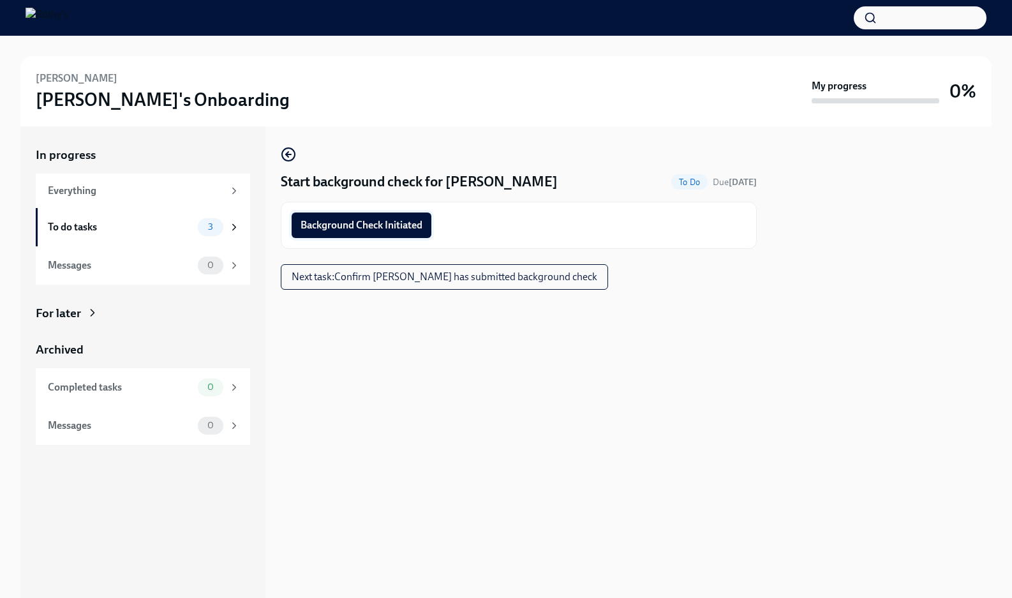
click at [428, 224] on button "Background Check Initiated" at bounding box center [362, 226] width 140 height 26
click at [529, 273] on span "Next task : Confirm Meribeth has submitted background check" at bounding box center [445, 277] width 306 height 13
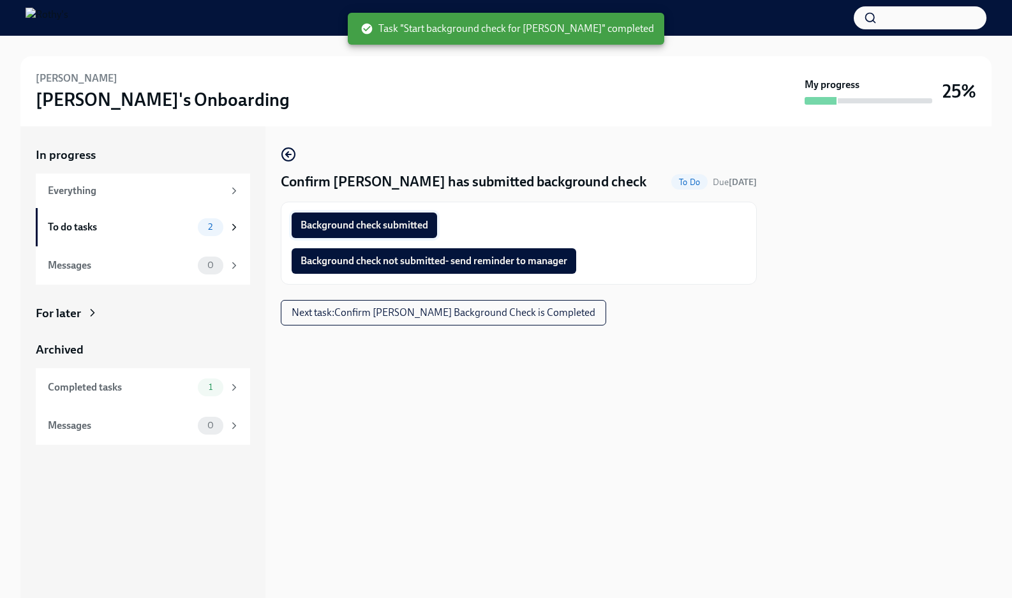
click at [386, 220] on span "Background check submitted" at bounding box center [365, 225] width 128 height 13
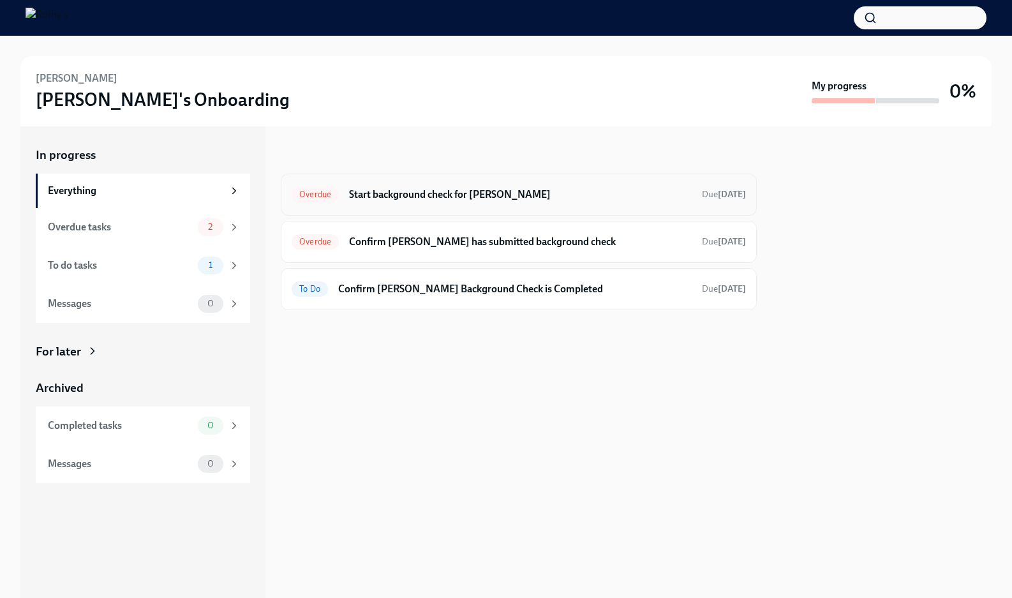
click at [476, 197] on h6 "Start background check for [PERSON_NAME]" at bounding box center [520, 195] width 343 height 14
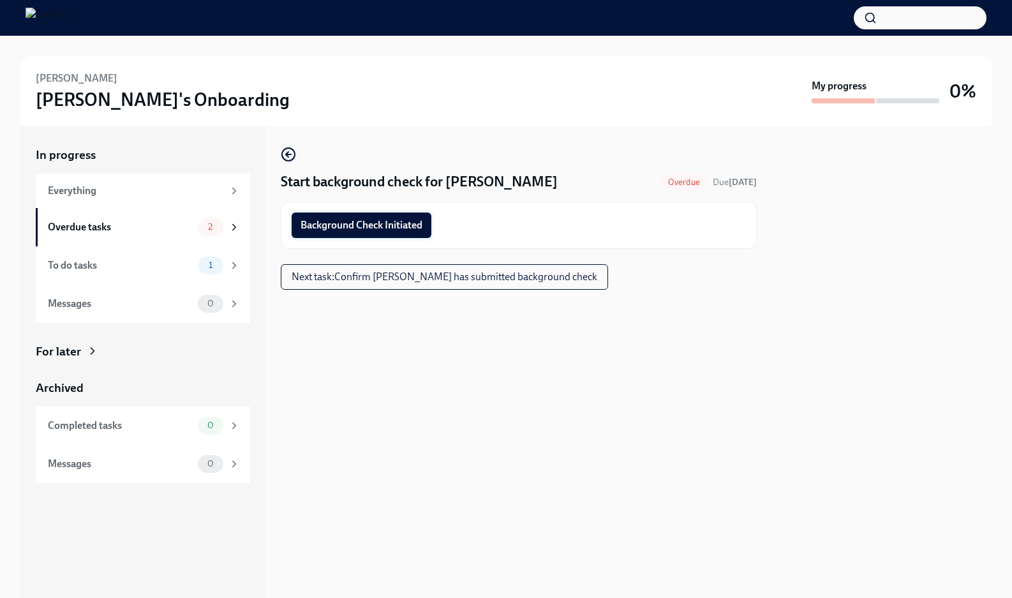
click at [409, 221] on span "Background Check Initiated" at bounding box center [362, 225] width 122 height 13
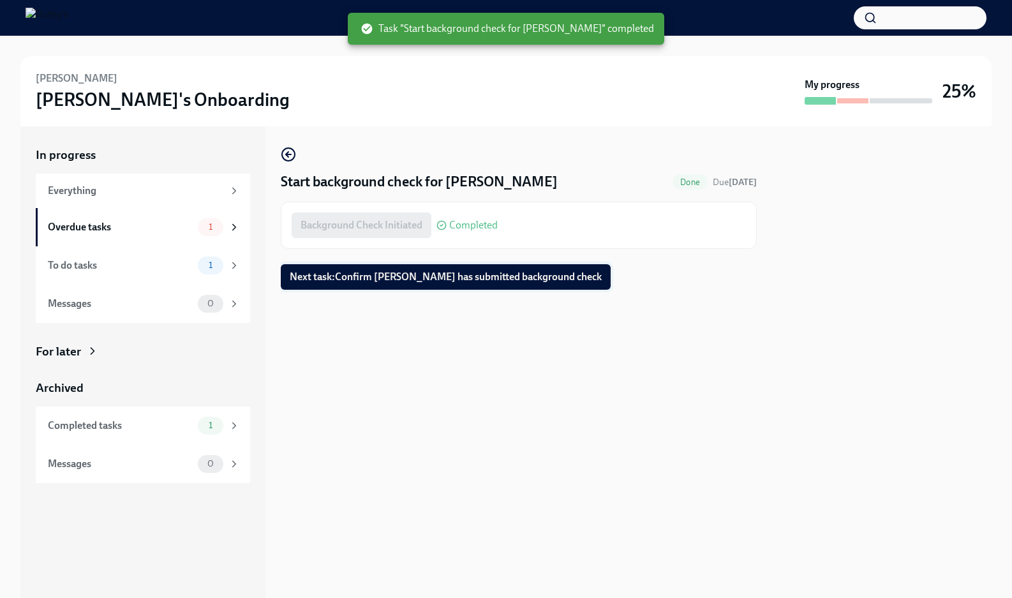
click at [415, 266] on button "Next task : Confirm Brittany has submitted background check" at bounding box center [446, 277] width 330 height 26
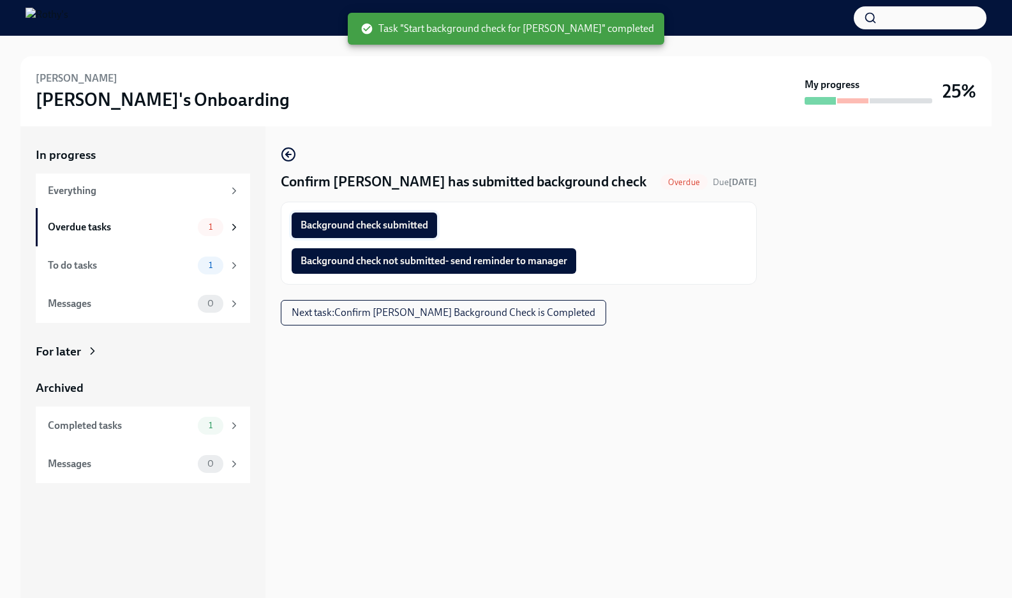
click at [405, 225] on span "Background check submitted" at bounding box center [365, 225] width 128 height 13
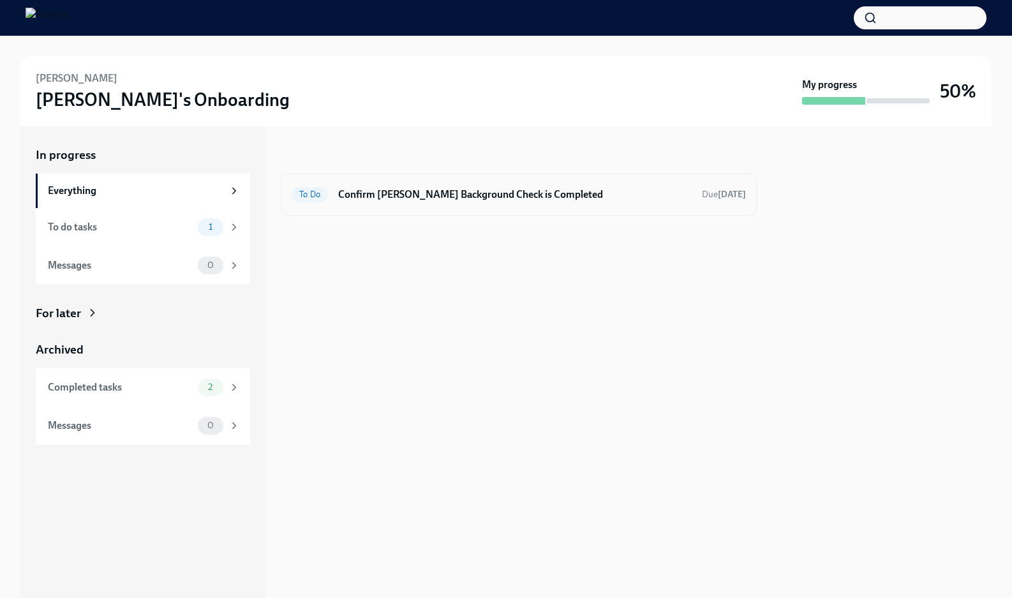
click at [440, 188] on h6 "Confirm [PERSON_NAME] Background Check is Completed" at bounding box center [515, 195] width 354 height 14
click at [528, 190] on h6 "Confirm [PERSON_NAME] Background Check is Completed" at bounding box center [515, 195] width 354 height 14
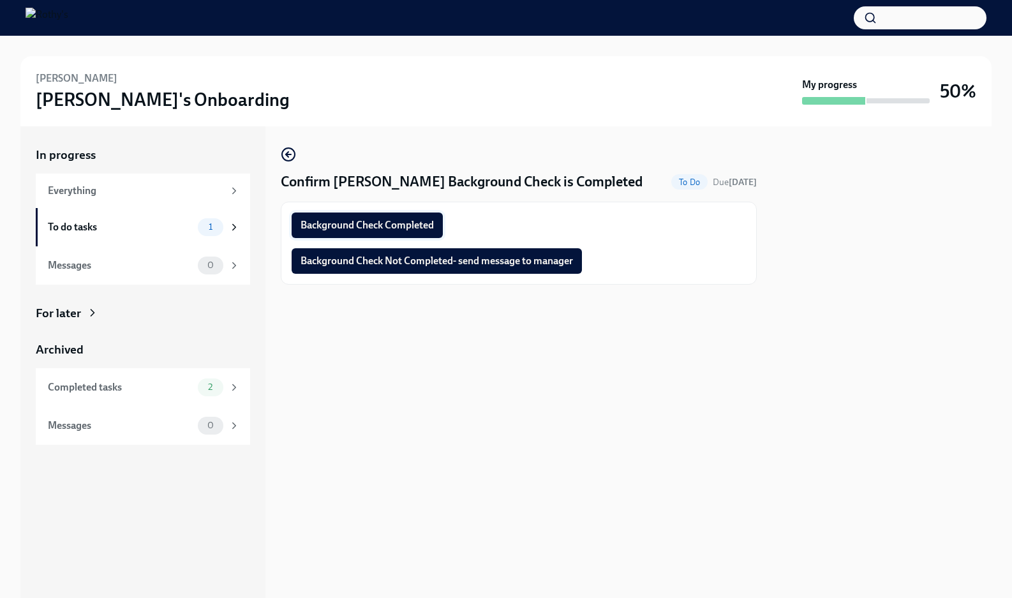
click at [392, 232] on span "Background Check Completed" at bounding box center [367, 225] width 133 height 13
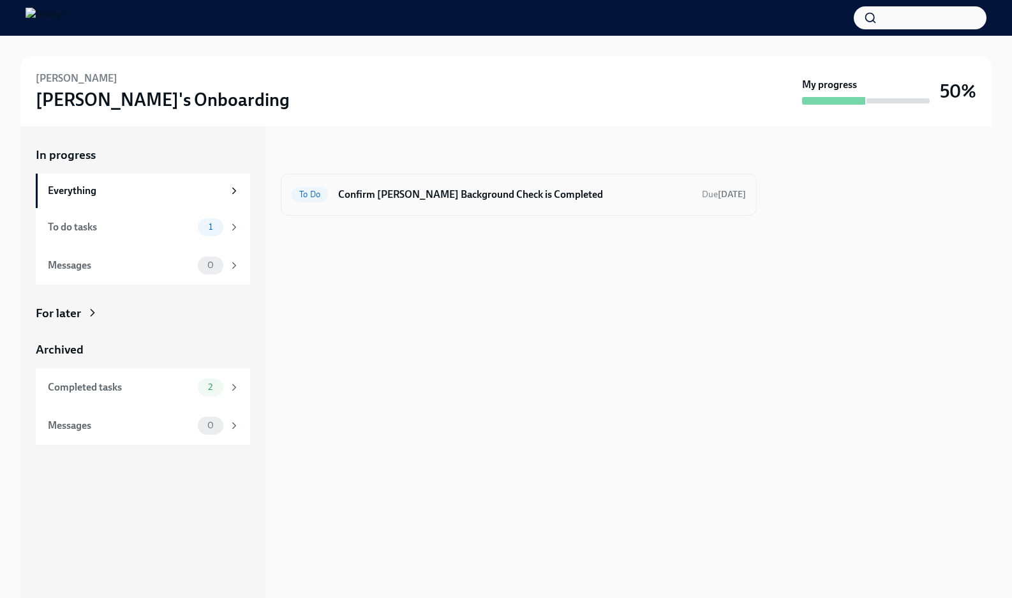
click at [489, 198] on h6 "Confirm [PERSON_NAME] Background Check is Completed" at bounding box center [515, 195] width 354 height 14
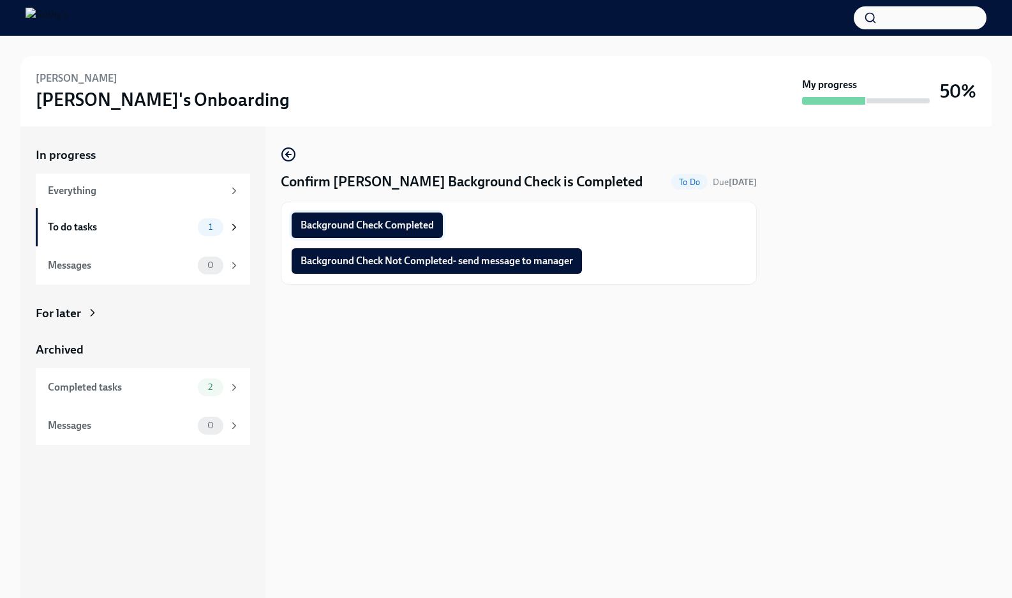
click at [429, 218] on button "Background Check Completed" at bounding box center [367, 226] width 151 height 26
